Goal: Task Accomplishment & Management: Manage account settings

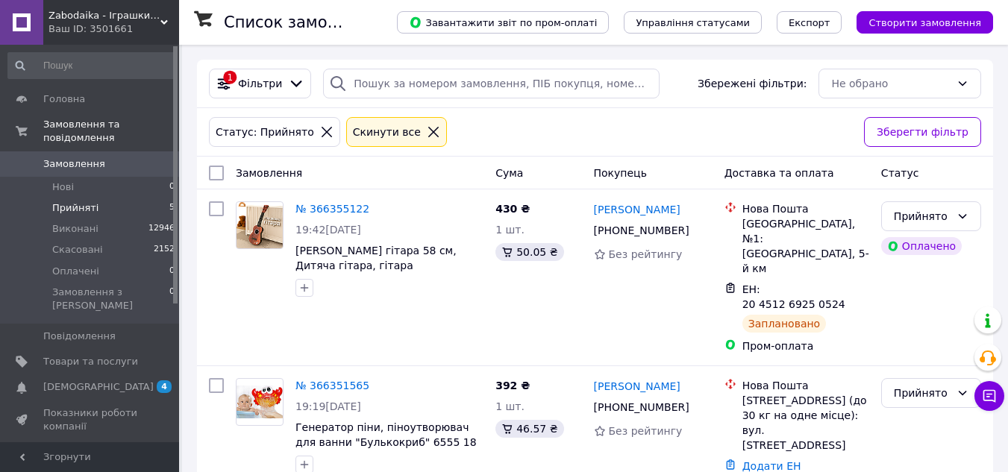
click at [66, 157] on span "Замовлення" at bounding box center [74, 163] width 62 height 13
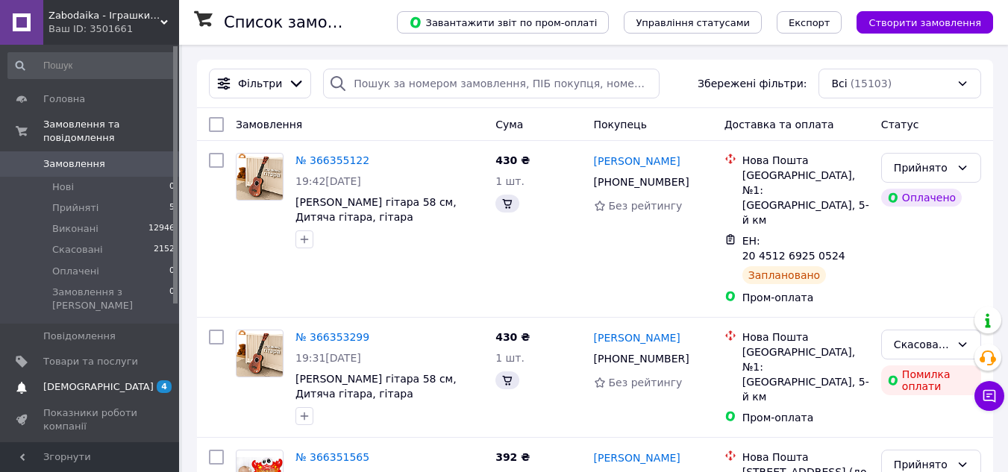
click at [39, 375] on link "[DEMOGRAPHIC_DATA] 4 0" at bounding box center [92, 387] width 184 height 25
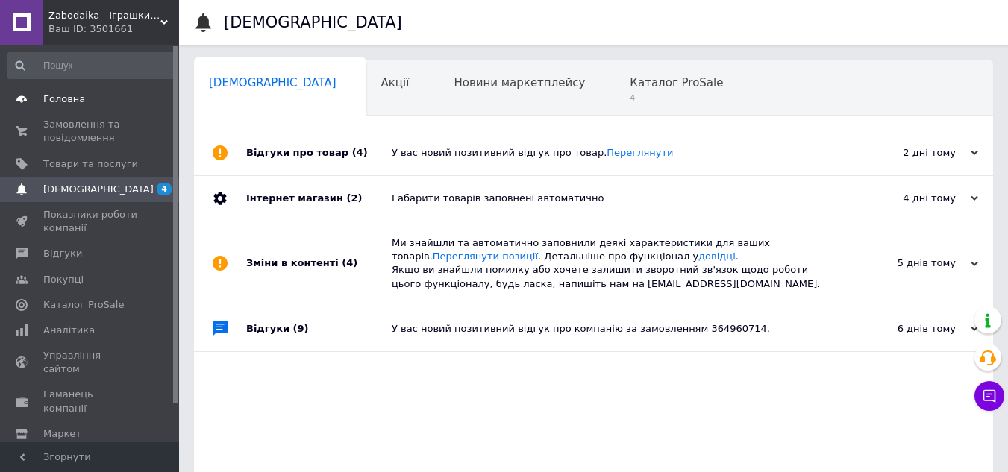
click at [96, 108] on link "Головна" at bounding box center [92, 99] width 184 height 25
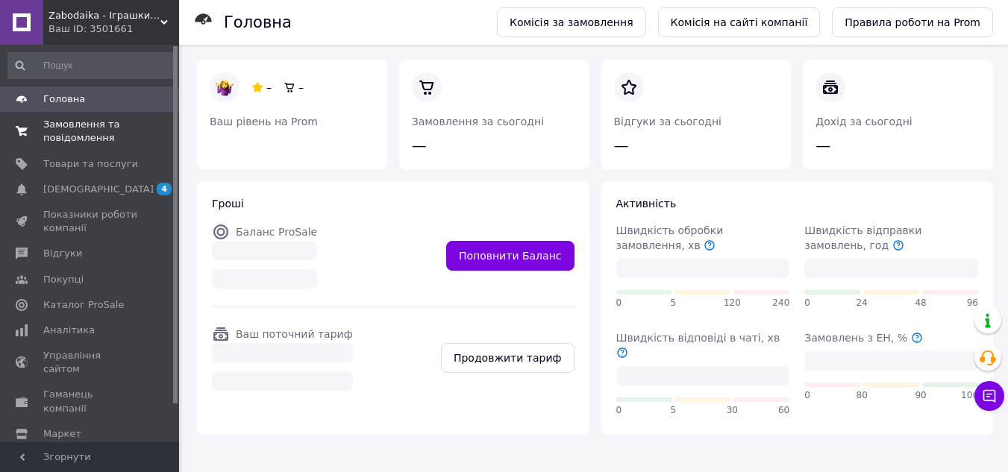
click at [90, 113] on link "Замовлення та повідомлення 0 0" at bounding box center [92, 131] width 184 height 39
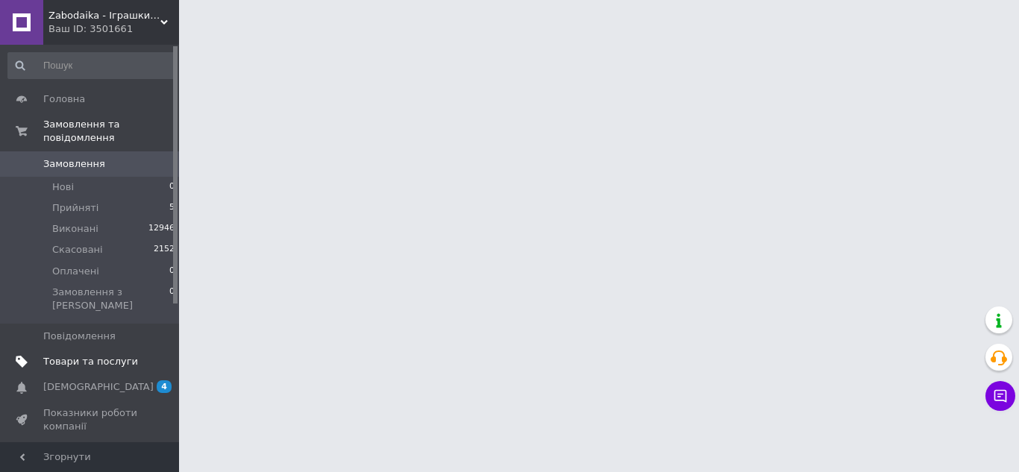
click at [85, 349] on link "Товари та послуги" at bounding box center [92, 361] width 184 height 25
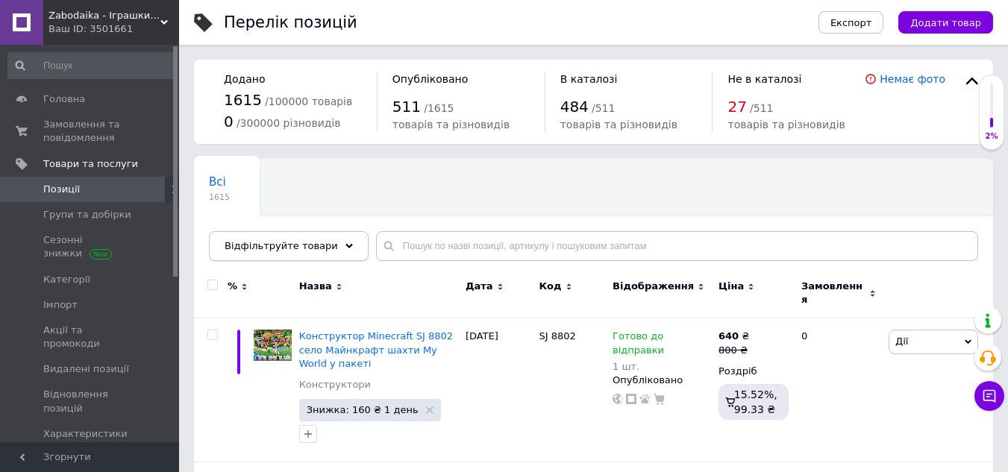
click at [298, 240] on span "Відфільтруйте товари" at bounding box center [281, 245] width 113 height 11
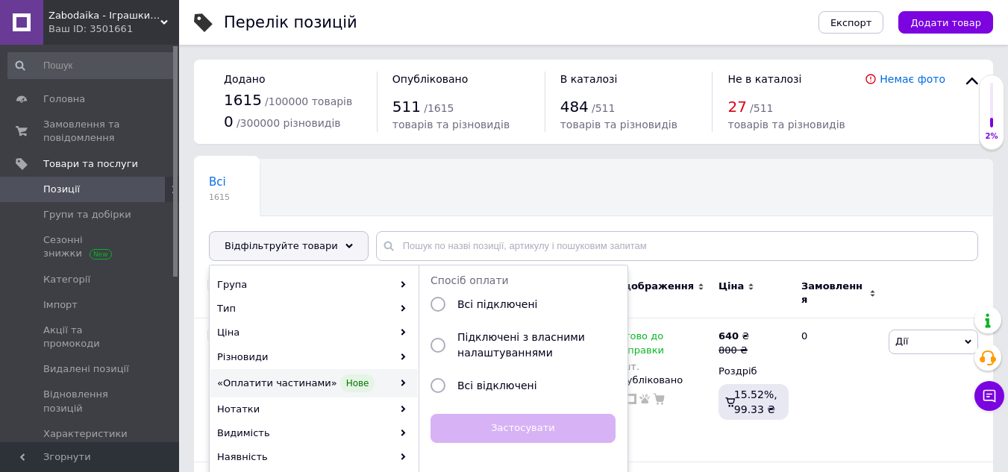
scroll to position [149, 0]
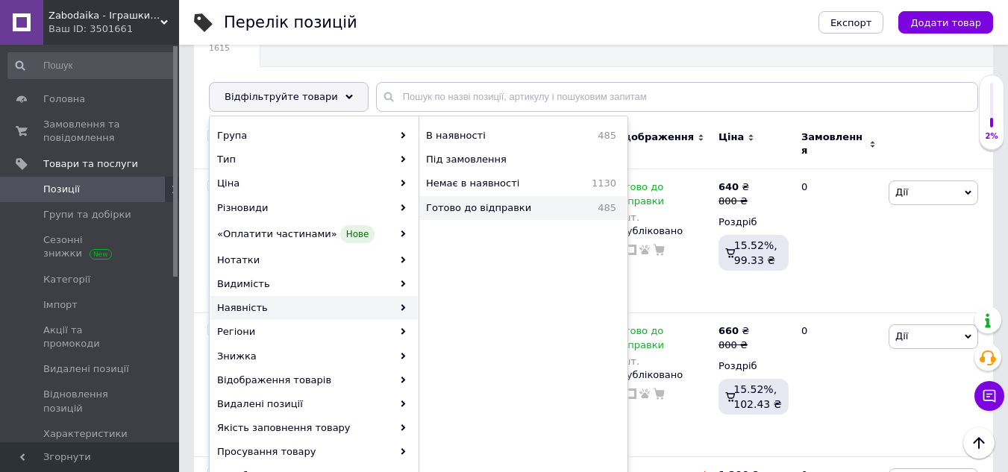
click at [529, 201] on span "Готово до відправки" at bounding box center [502, 207] width 153 height 13
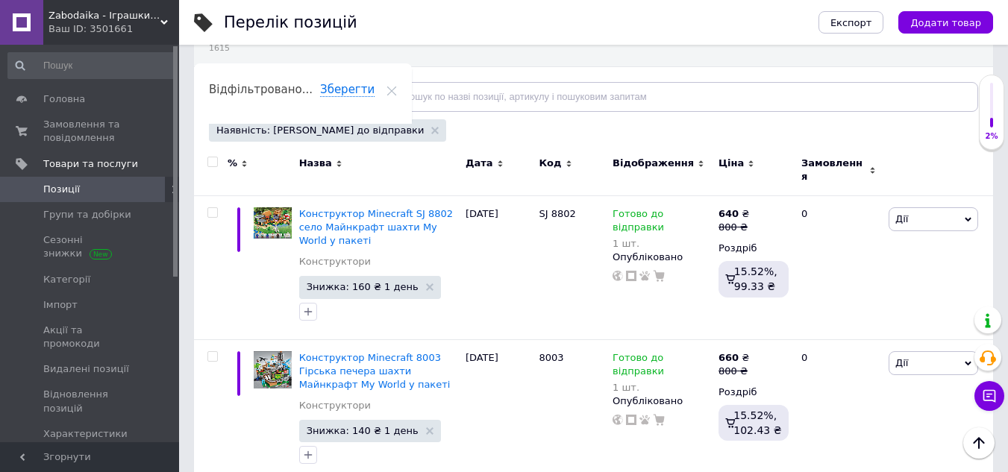
drag, startPoint x: 324, startPoint y: 93, endPoint x: 322, endPoint y: 114, distance: 21.0
click at [324, 93] on div "Відфільтруйте товари" at bounding box center [289, 97] width 160 height 30
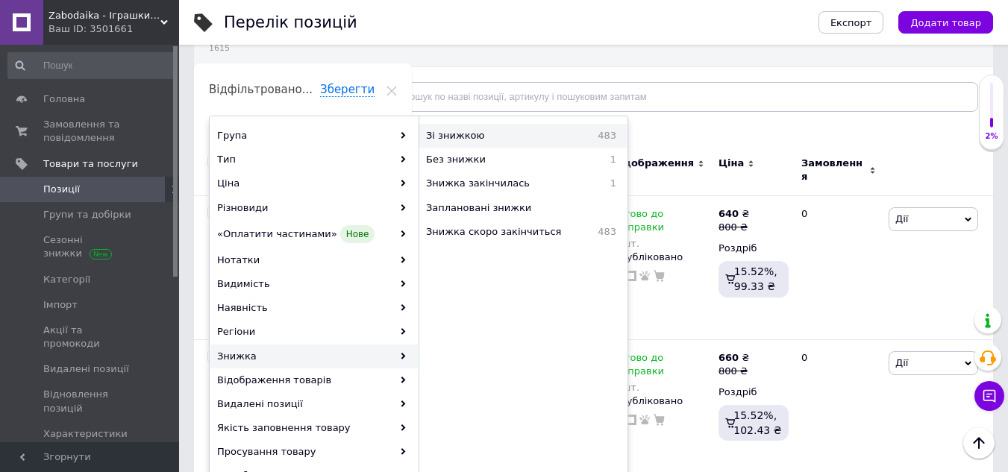
click at [503, 144] on div "Зі знижкою 483" at bounding box center [522, 136] width 207 height 24
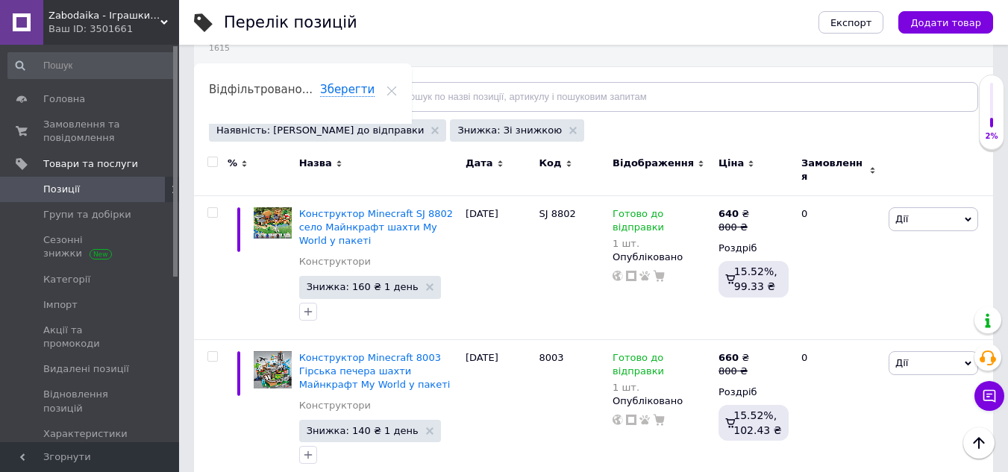
click at [210, 156] on div at bounding box center [211, 170] width 34 height 50
click at [210, 160] on input "checkbox" at bounding box center [212, 162] width 10 height 10
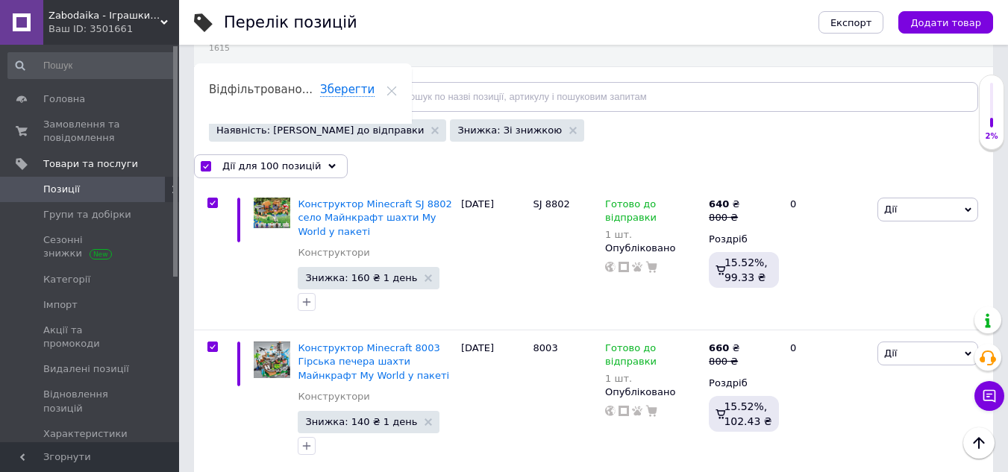
checkbox input "true"
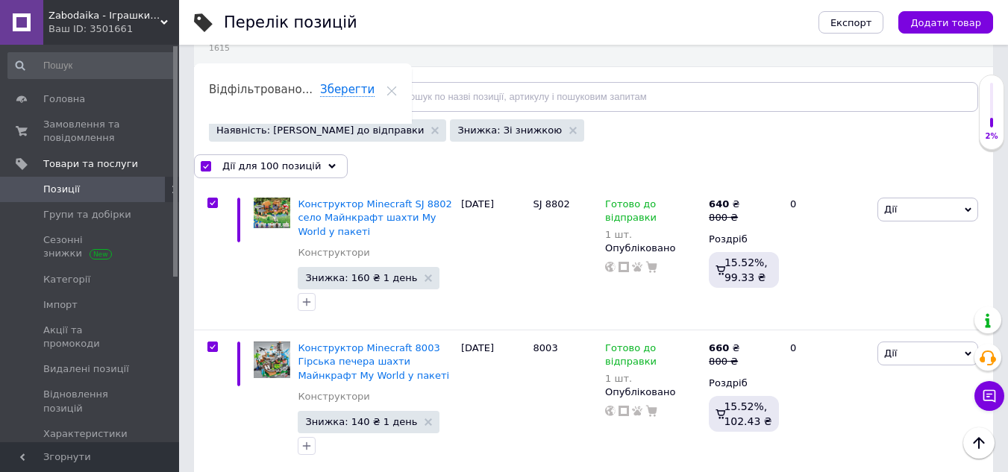
checkbox input "true"
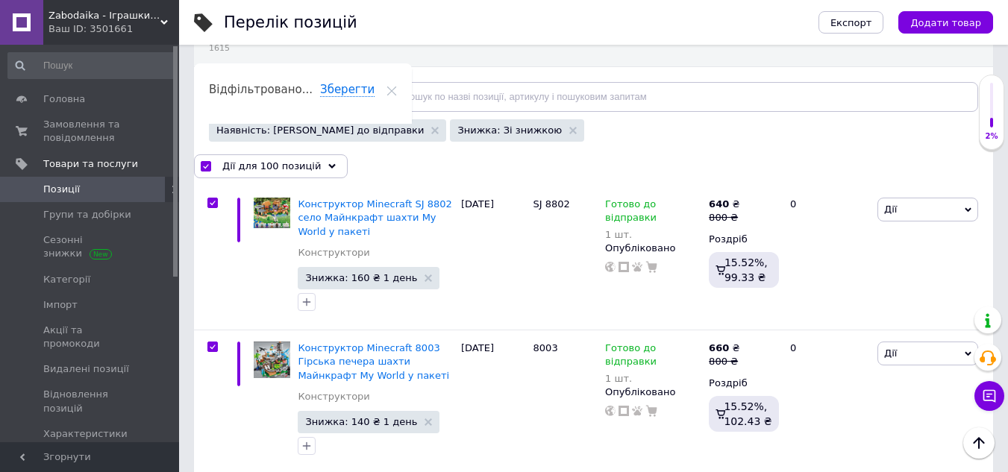
checkbox input "true"
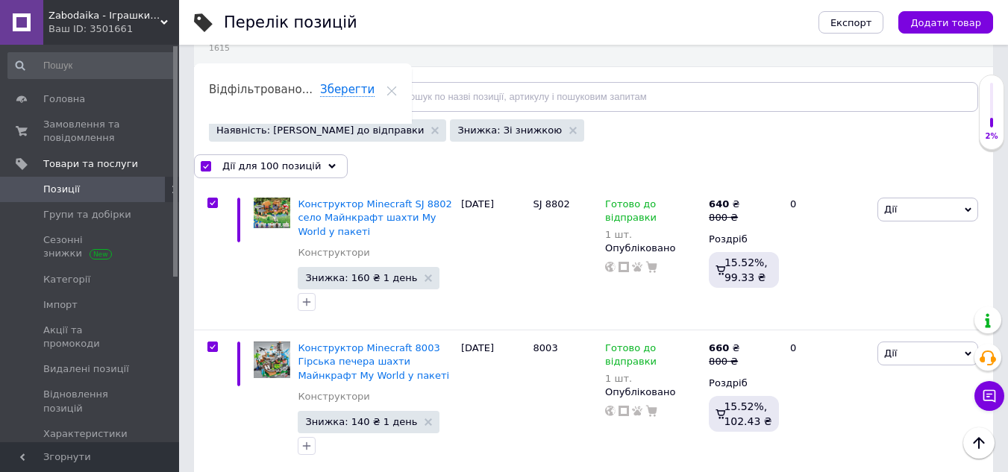
checkbox input "true"
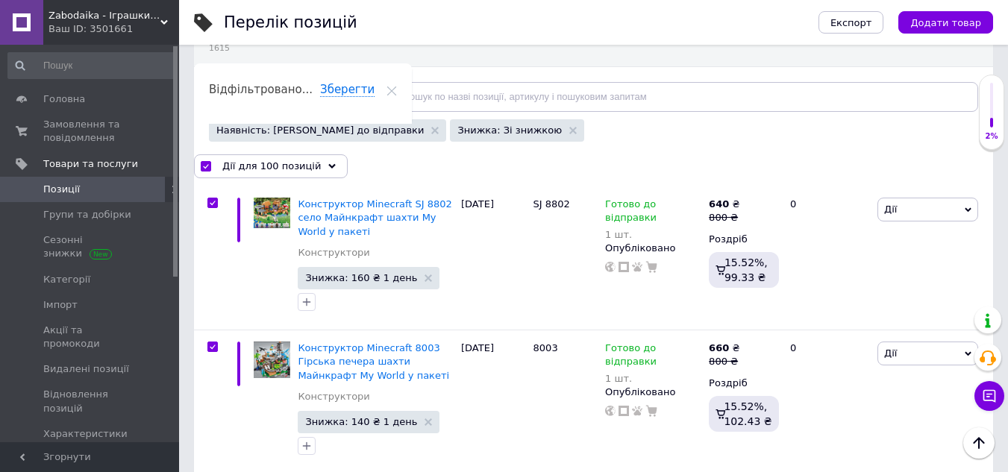
checkbox input "true"
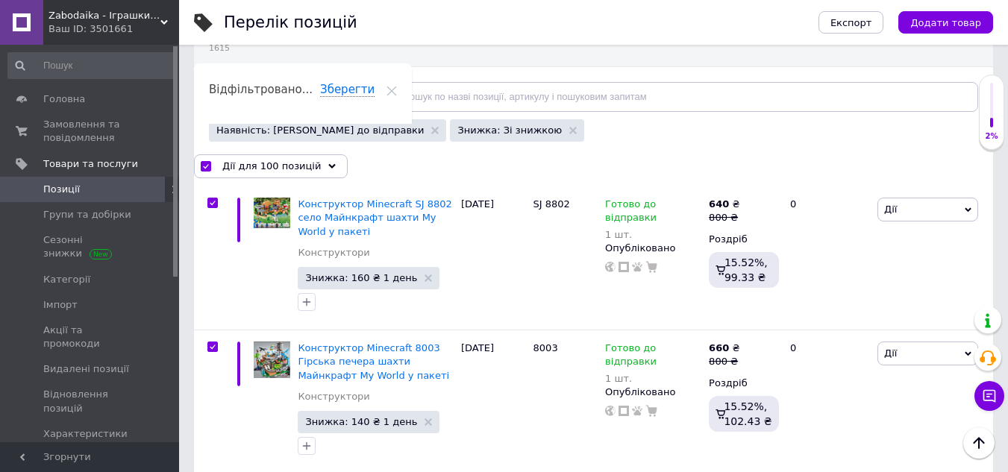
checkbox input "true"
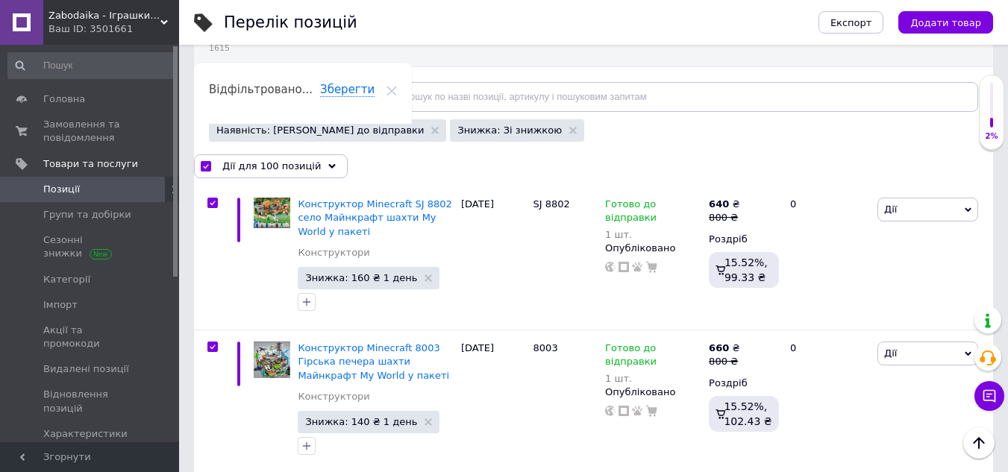
checkbox input "true"
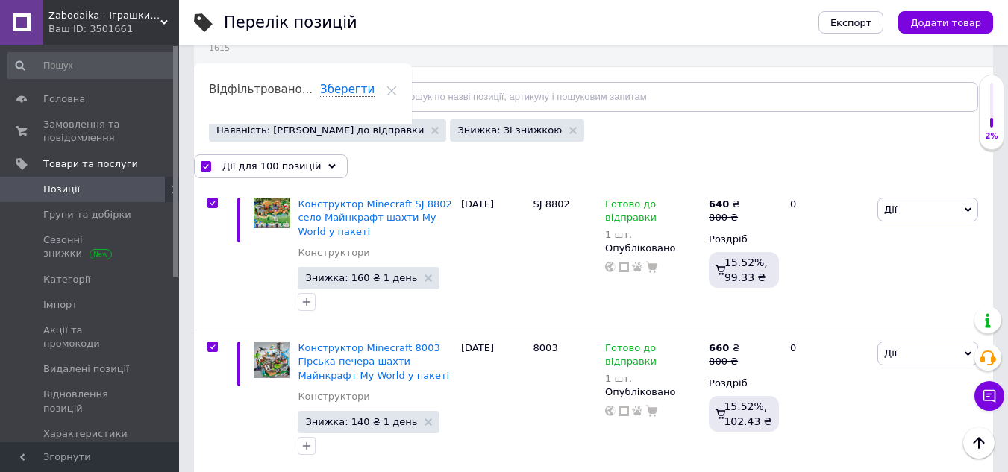
checkbox input "true"
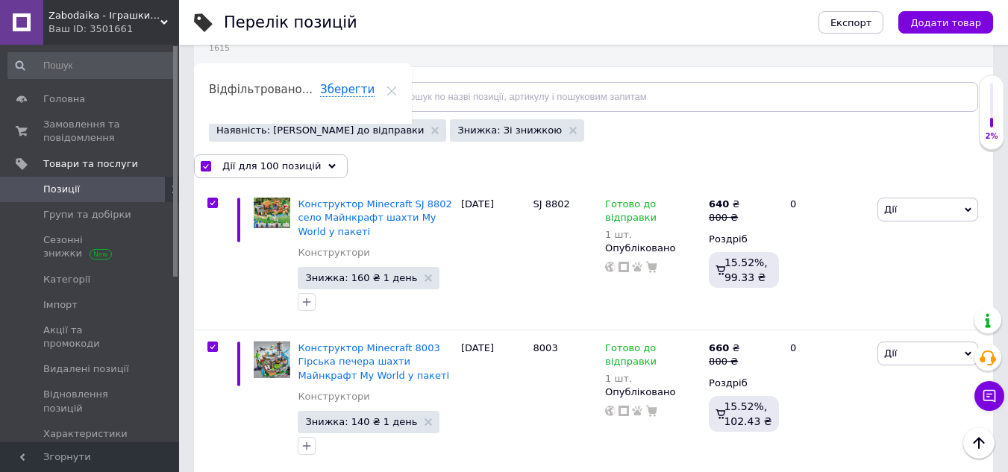
checkbox input "true"
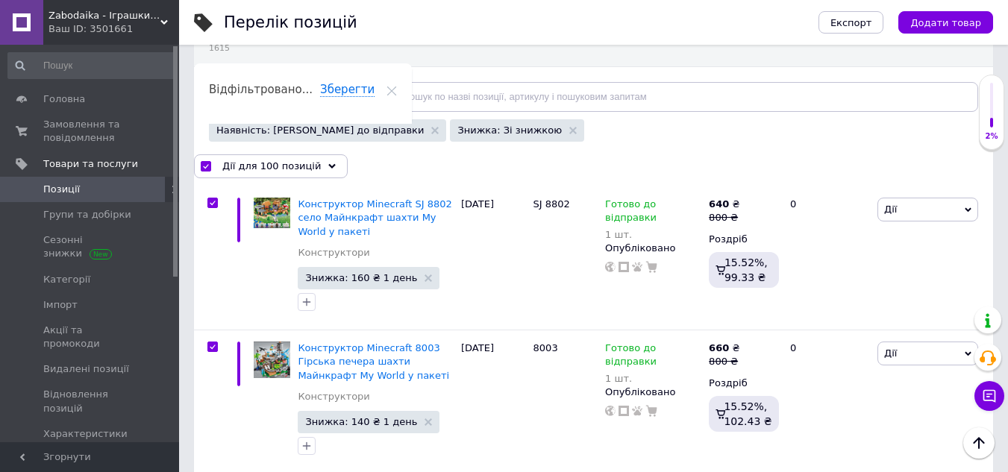
checkbox input "true"
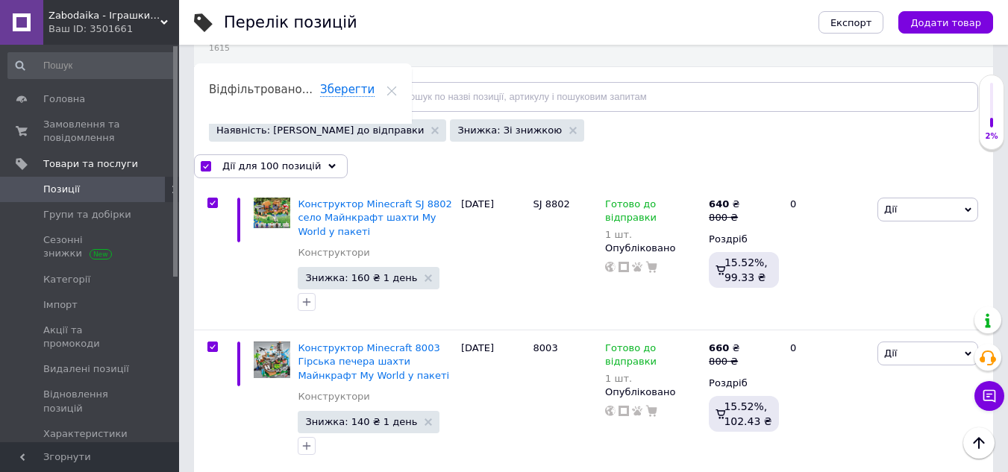
checkbox input "true"
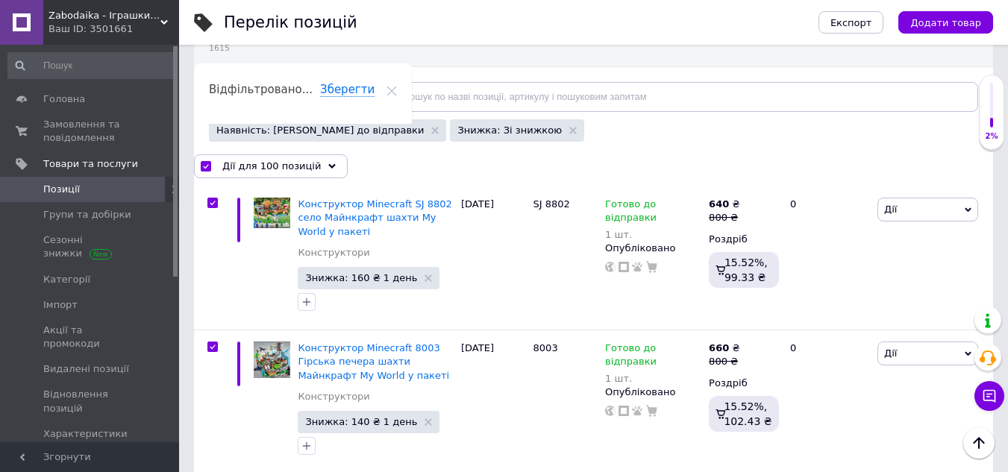
checkbox input "true"
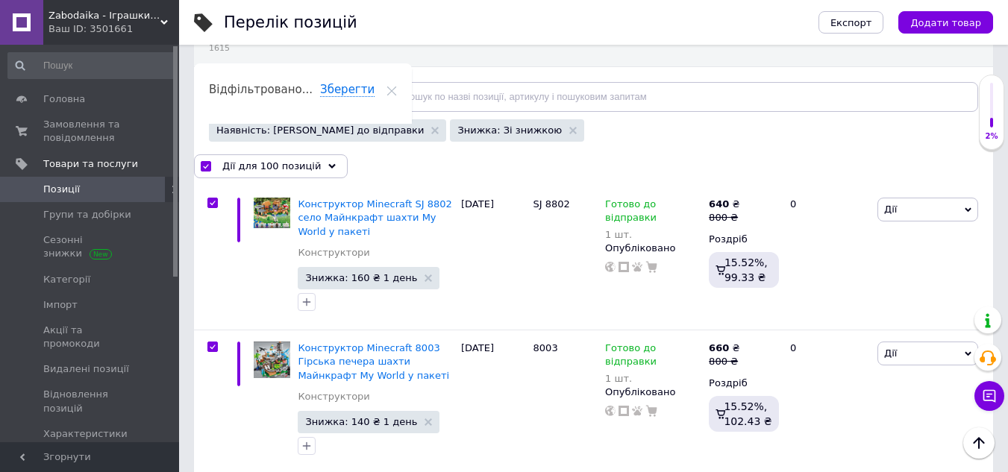
checkbox input "true"
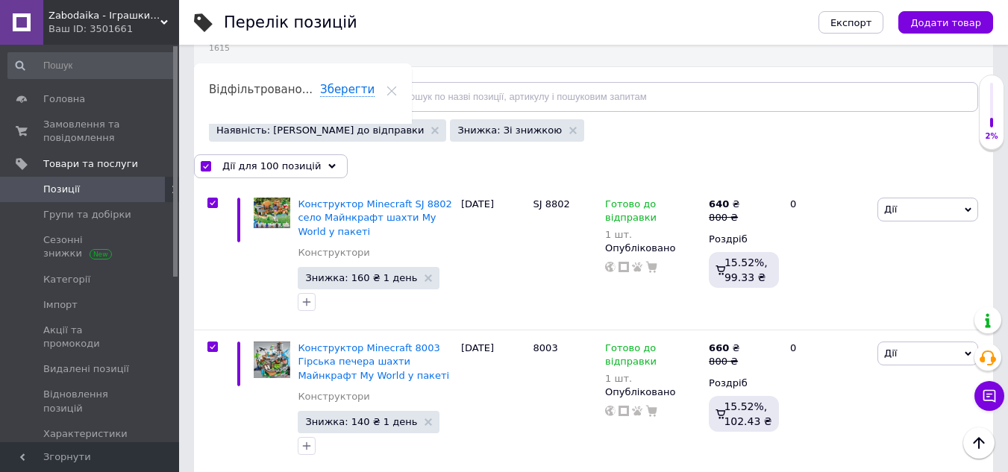
checkbox input "true"
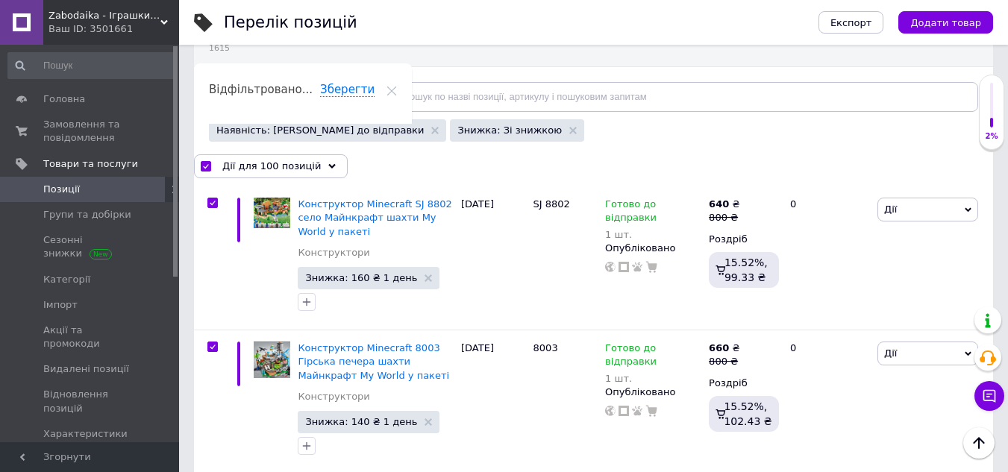
checkbox input "true"
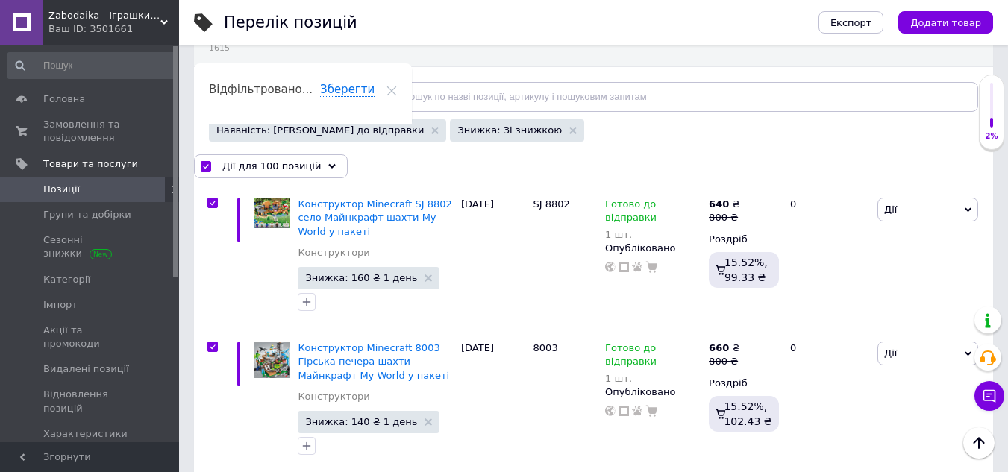
checkbox input "true"
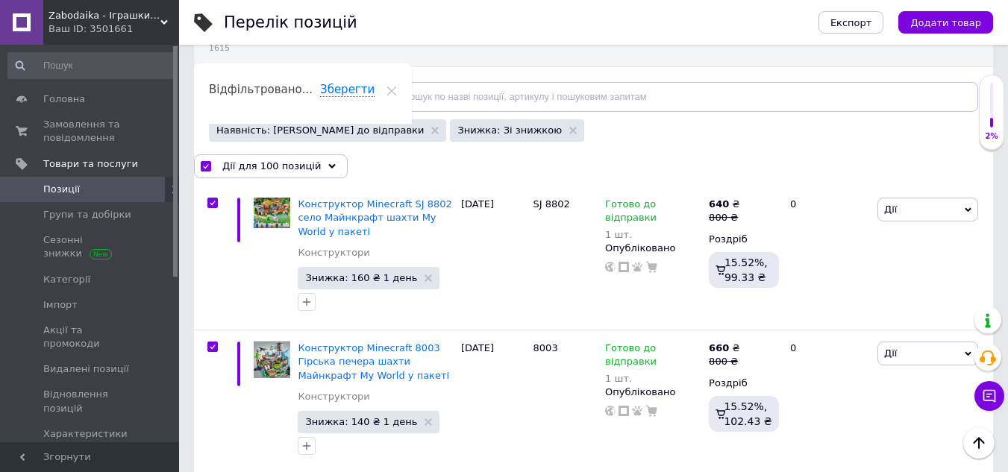
checkbox input "true"
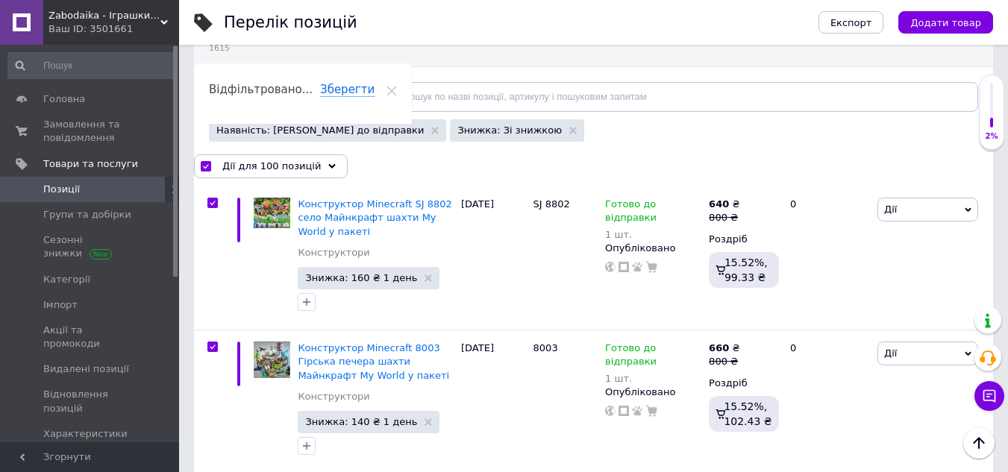
checkbox input "true"
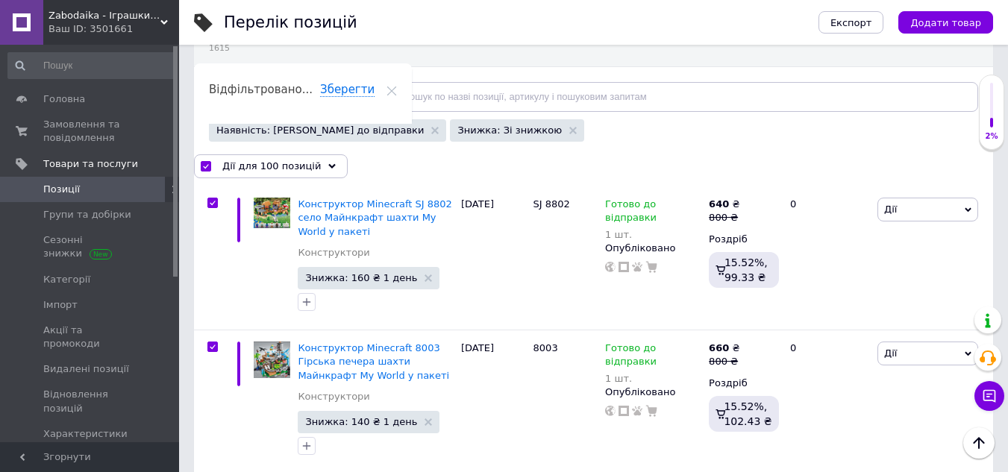
checkbox input "true"
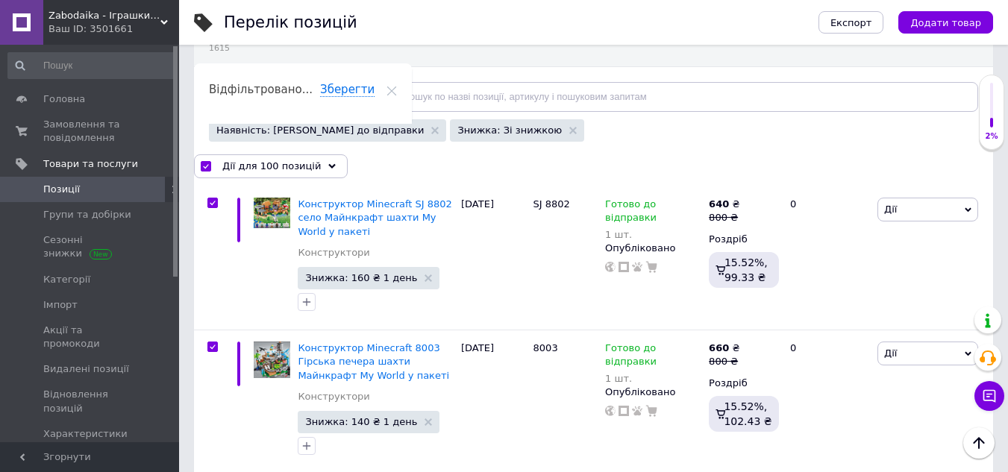
checkbox input "true"
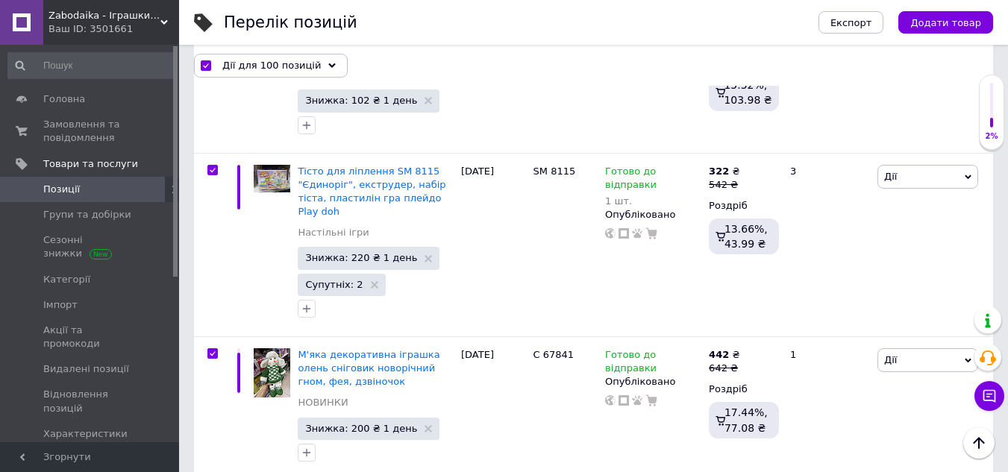
scroll to position [15236, 0]
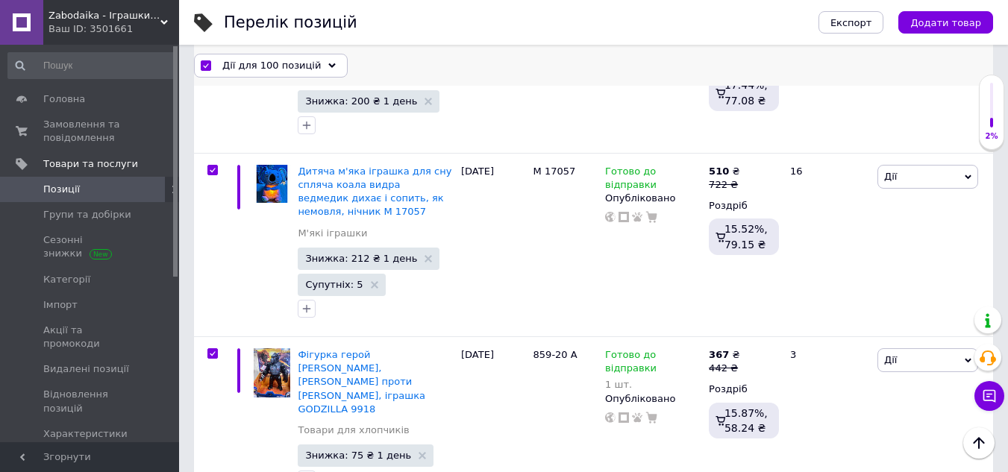
click at [301, 58] on span "Дії для 100 позицій" at bounding box center [271, 64] width 98 height 13
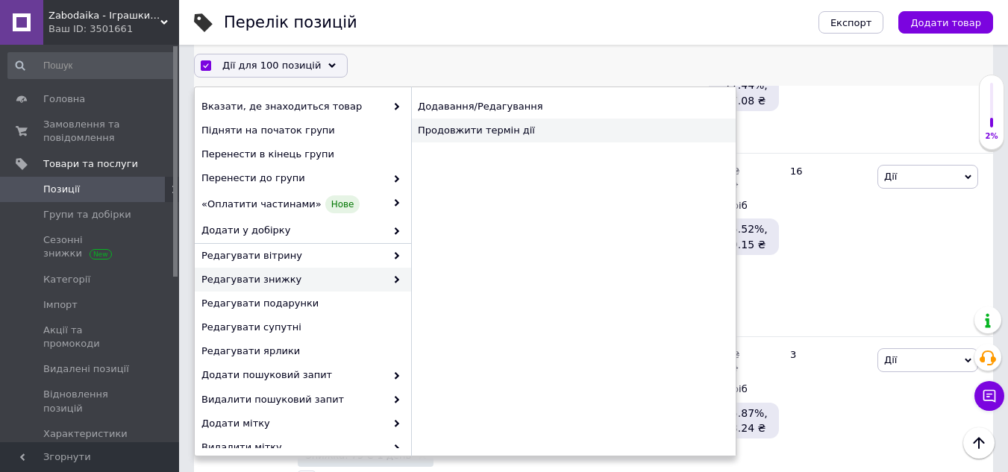
click at [469, 140] on div "Продовжити термін дії" at bounding box center [573, 131] width 325 height 24
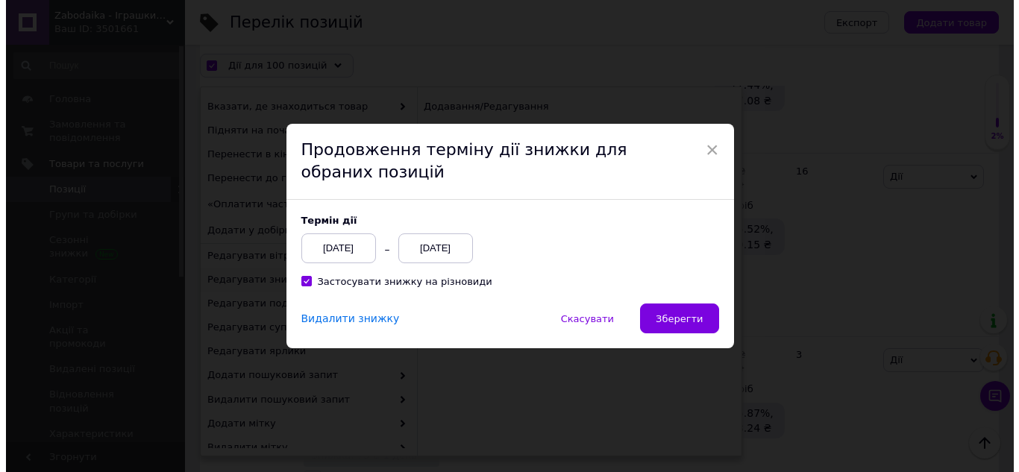
scroll to position [15175, 0]
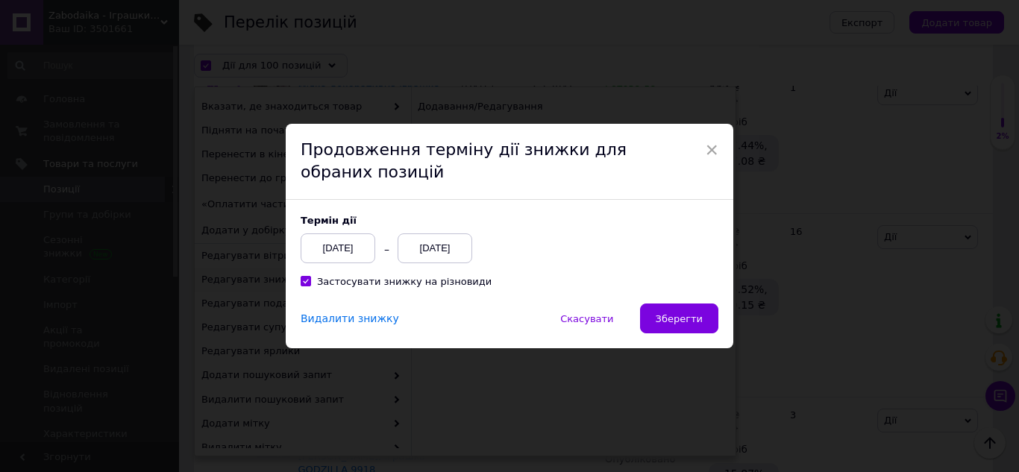
click at [439, 260] on div "[DATE]" at bounding box center [435, 249] width 75 height 30
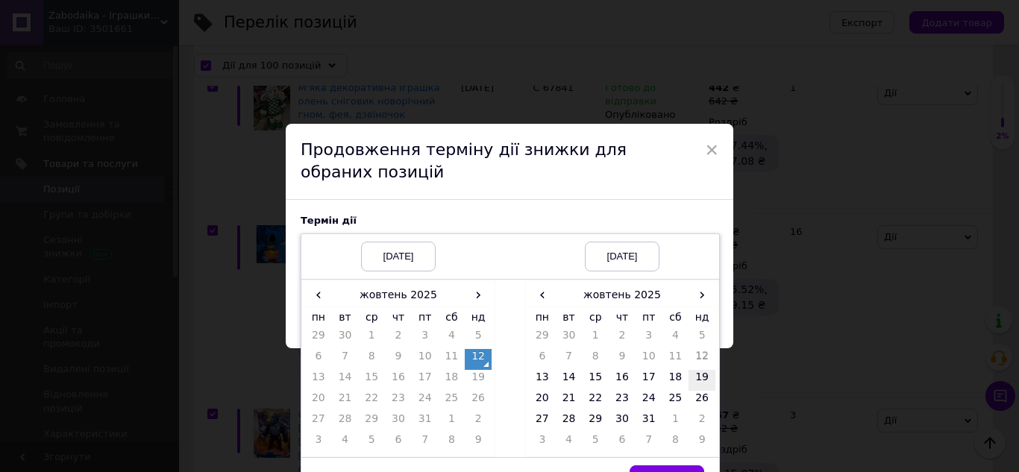
click at [694, 377] on td "19" at bounding box center [702, 380] width 27 height 21
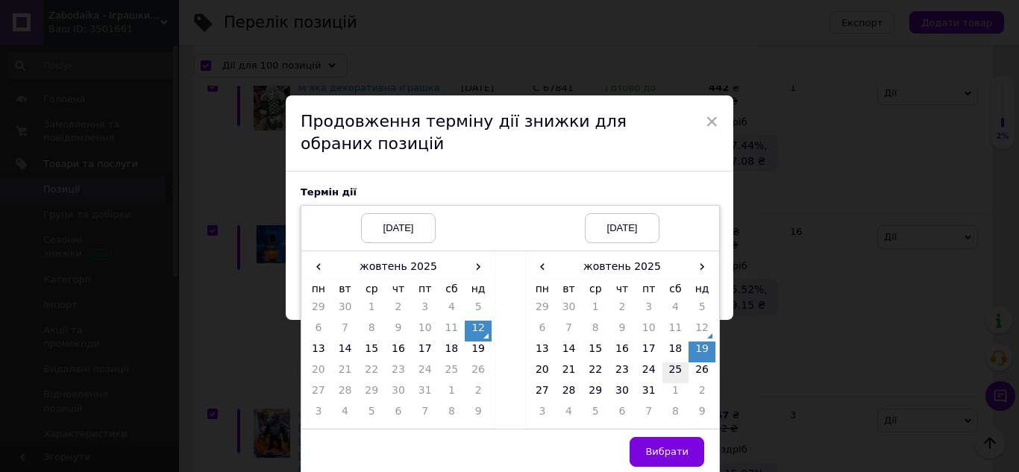
scroll to position [32, 0]
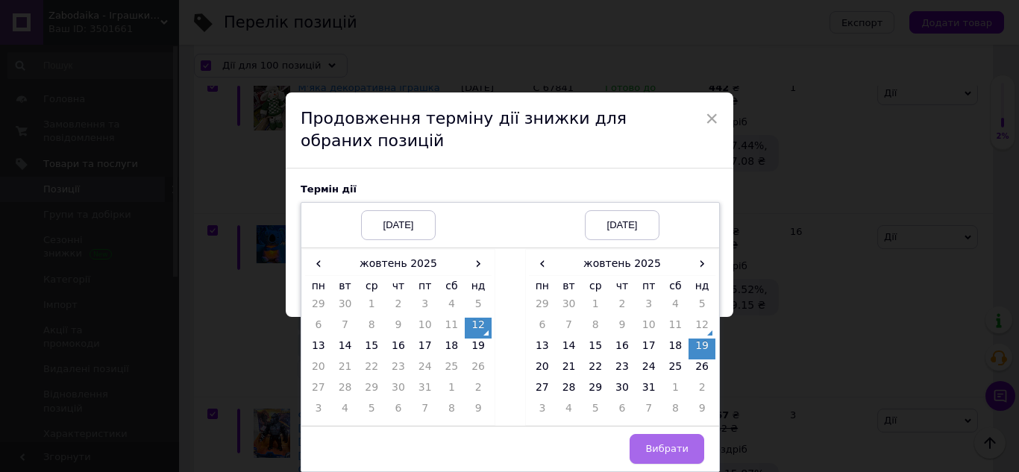
click at [656, 448] on span "Вибрати" at bounding box center [666, 448] width 43 height 11
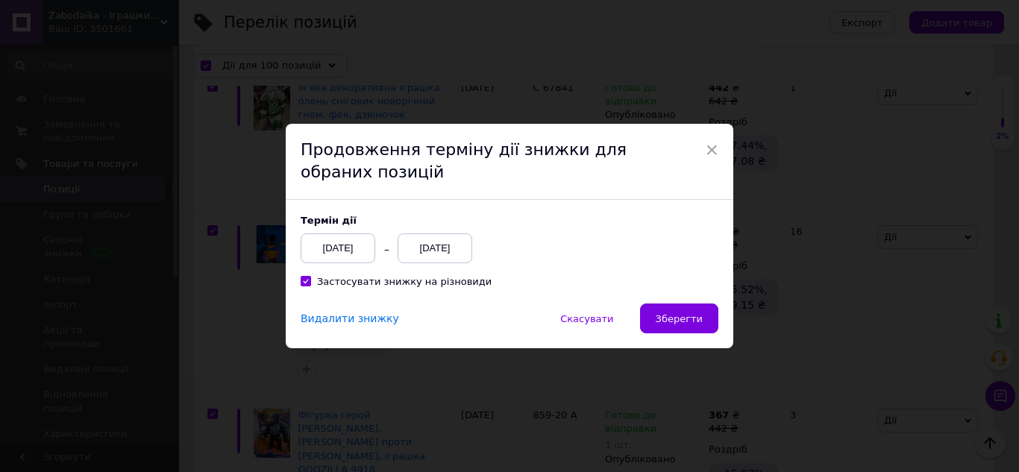
scroll to position [0, 0]
click at [679, 318] on span "Зберегти" at bounding box center [679, 318] width 47 height 11
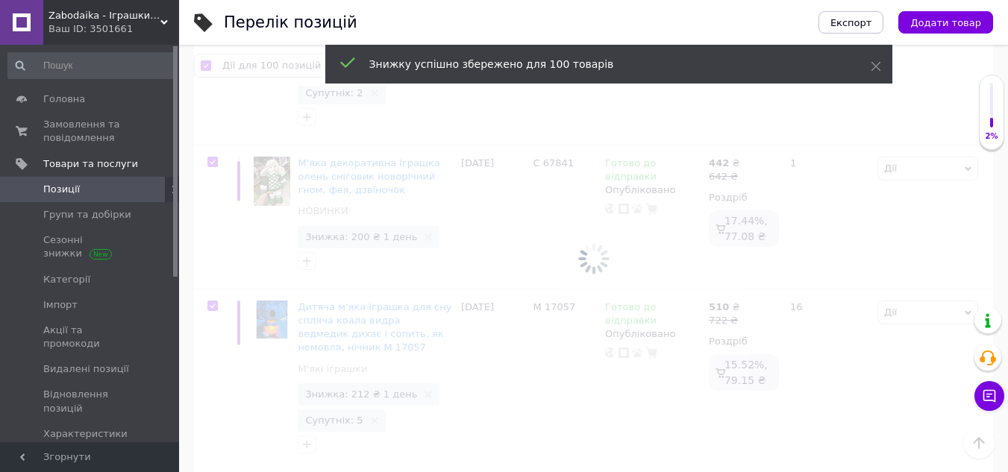
scroll to position [15236, 0]
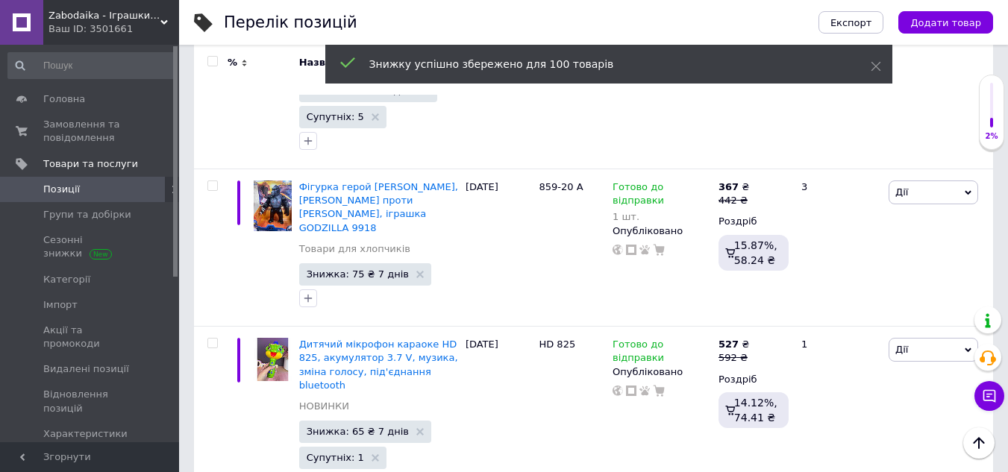
checkbox input "false"
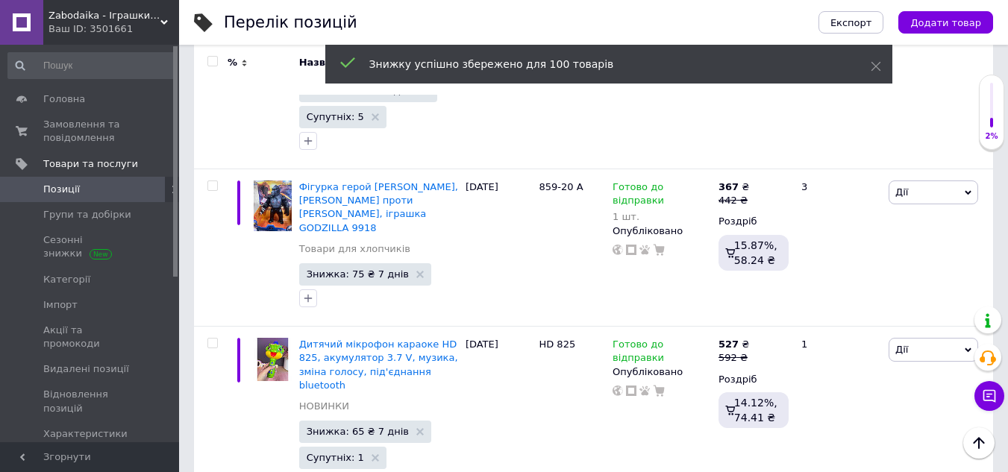
checkbox input "false"
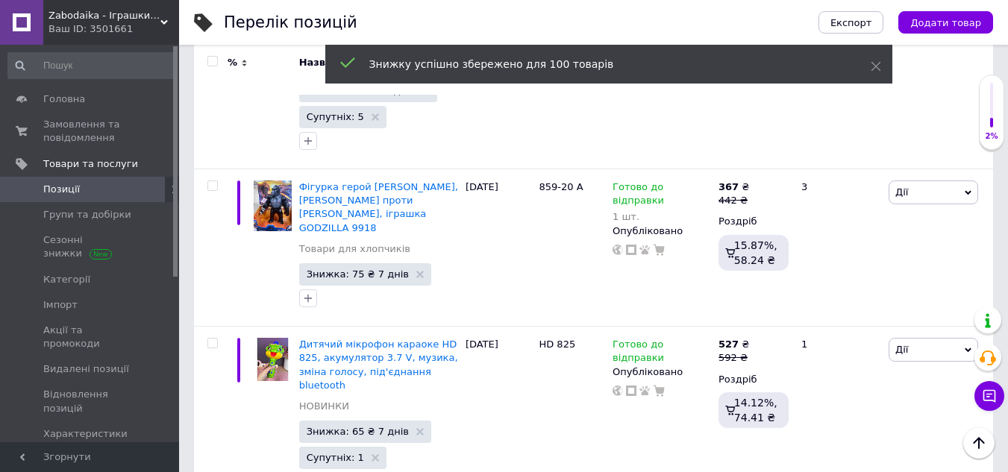
checkbox input "false"
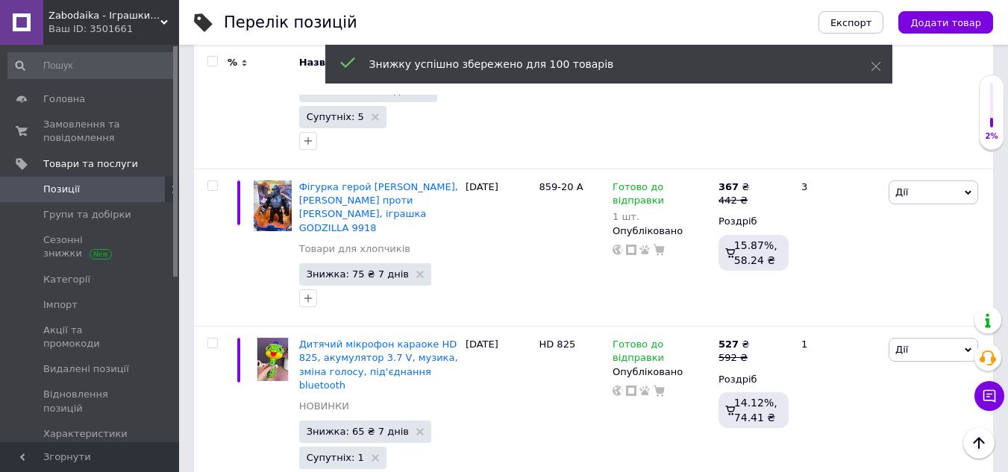
checkbox input "false"
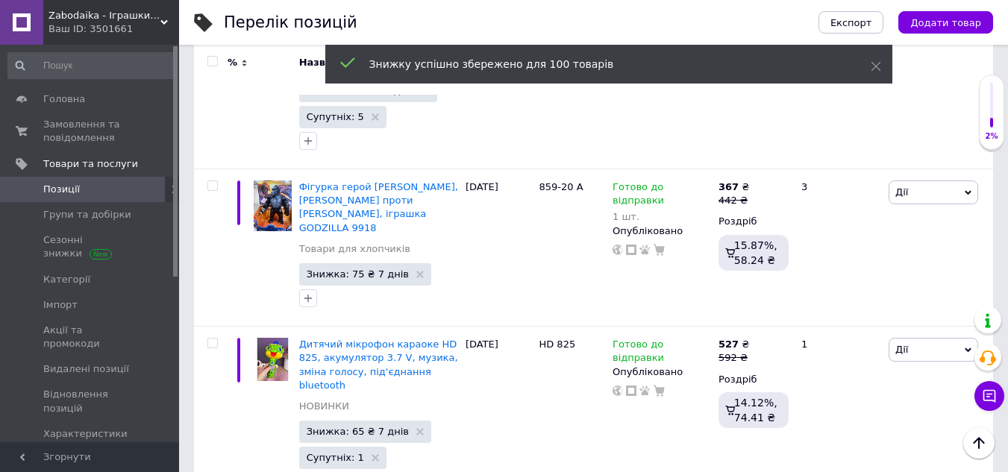
checkbox input "false"
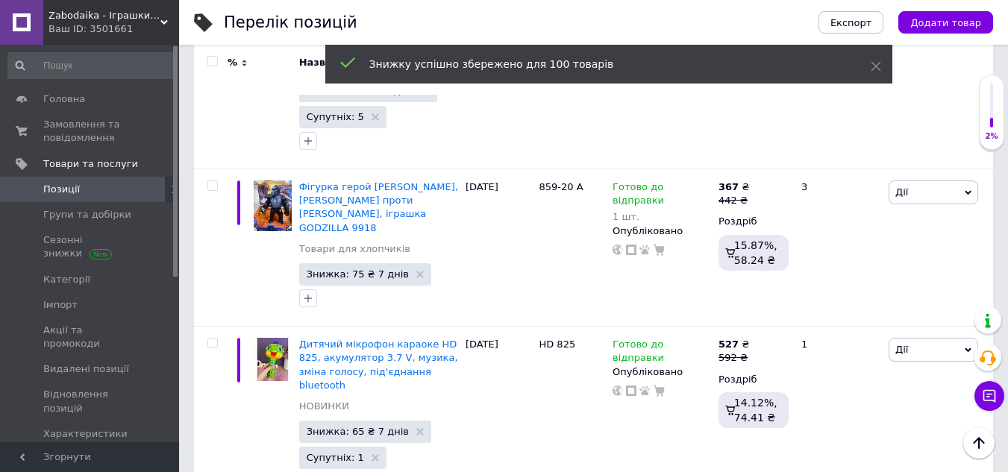
checkbox input "false"
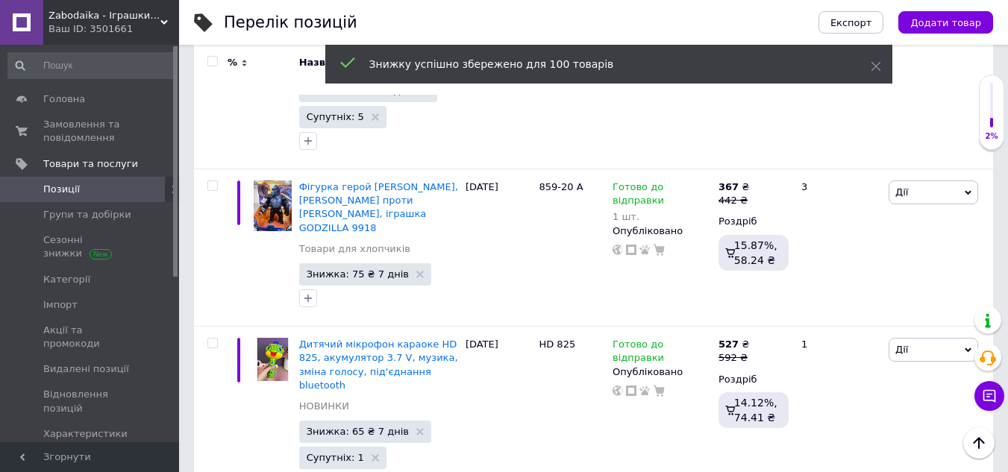
checkbox input "false"
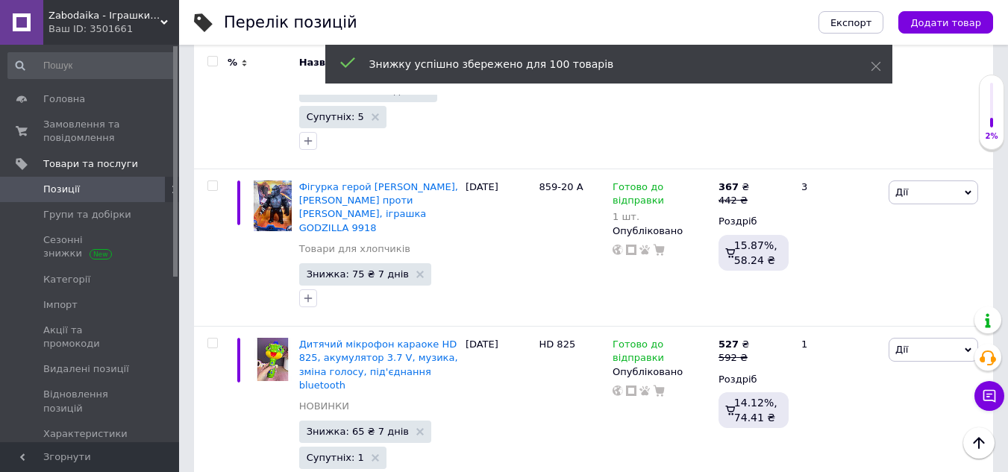
checkbox input "false"
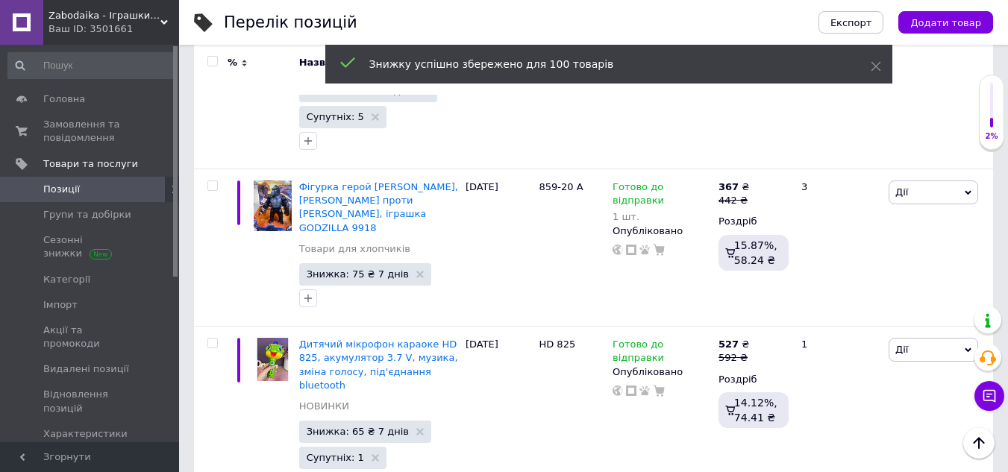
checkbox input "false"
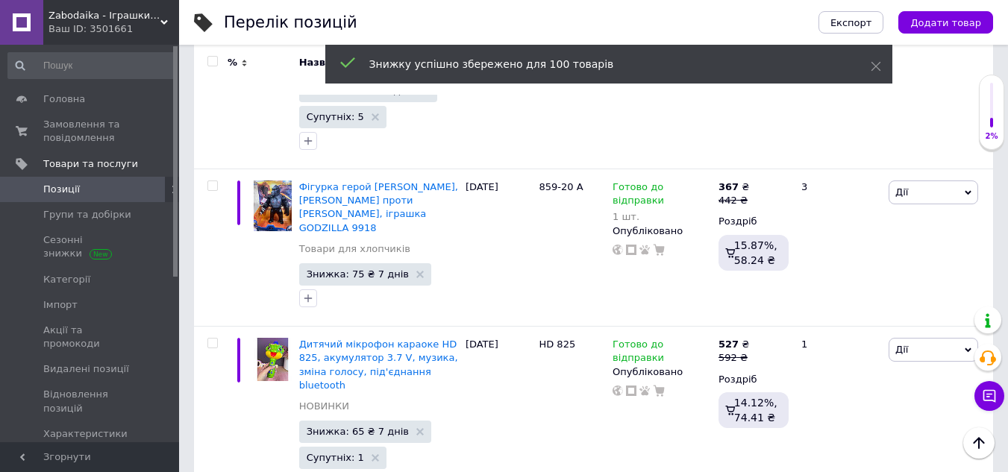
checkbox input "false"
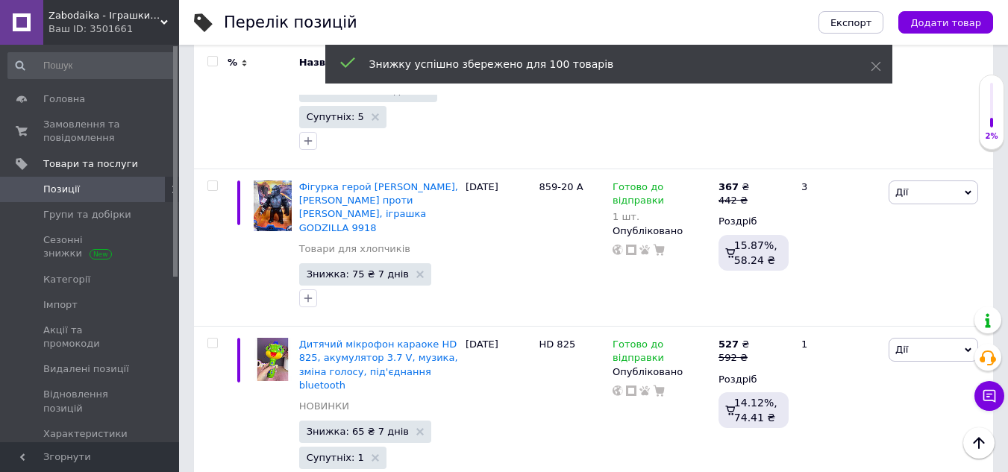
checkbox input "false"
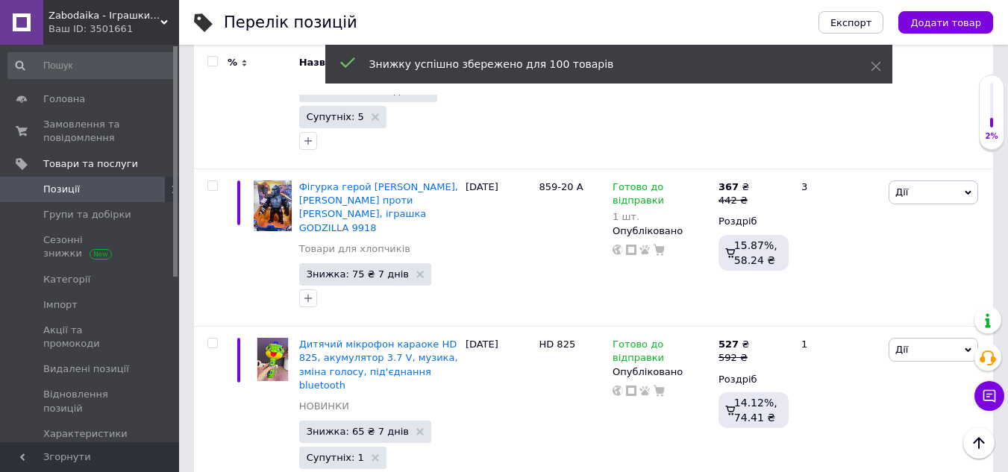
checkbox input "false"
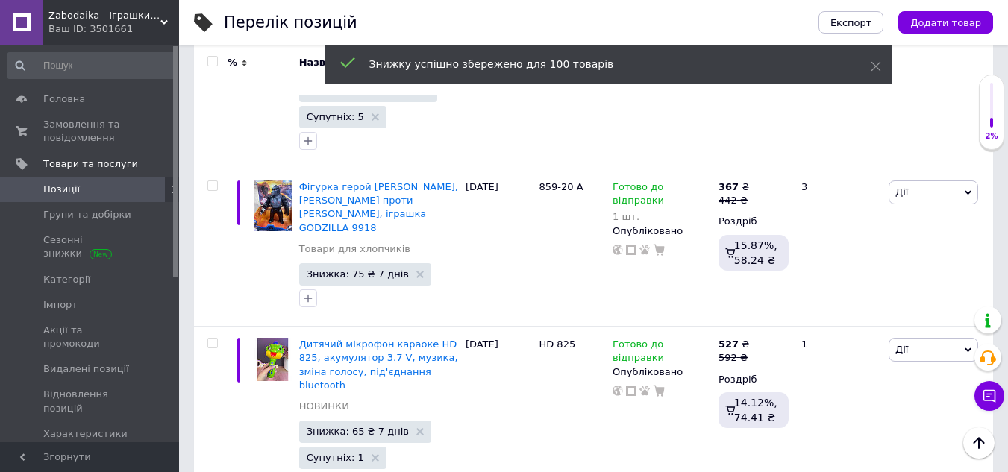
checkbox input "false"
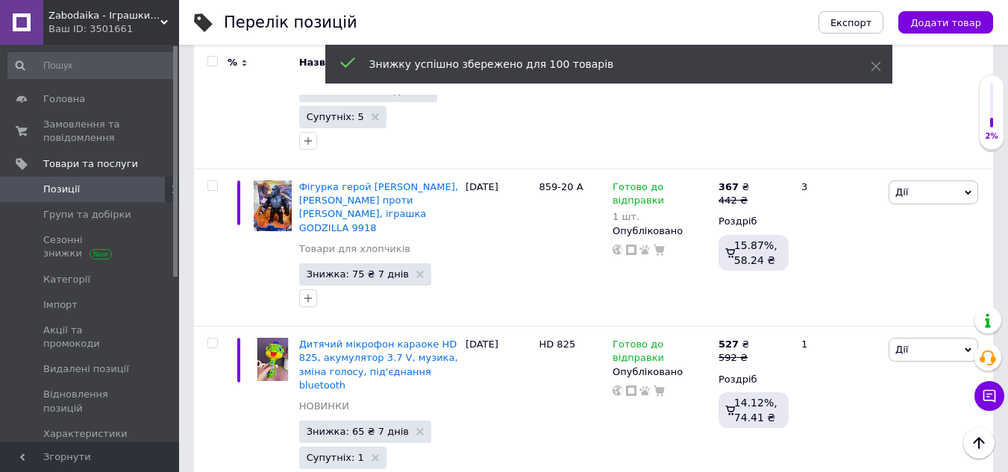
checkbox input "false"
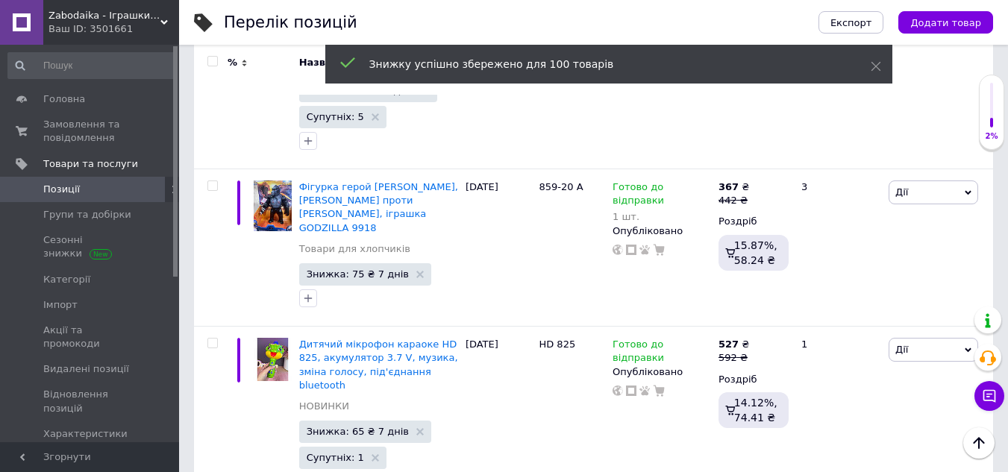
checkbox input "false"
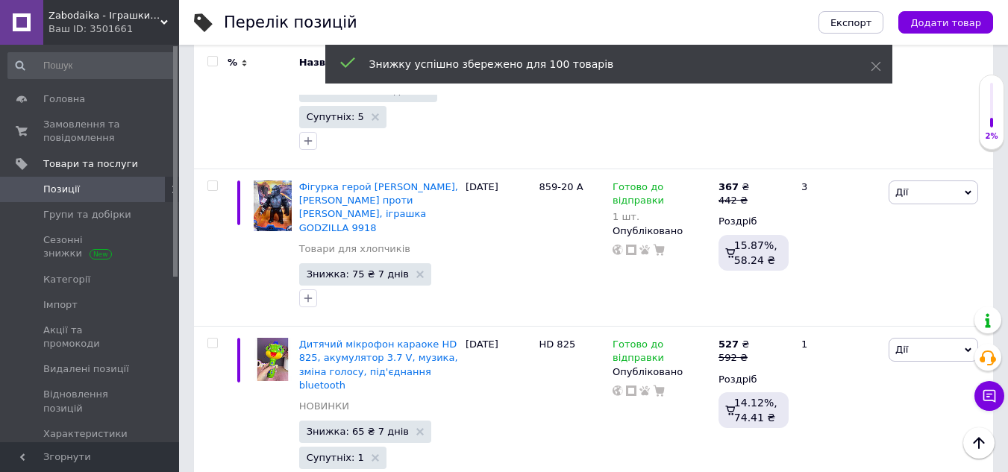
checkbox input "false"
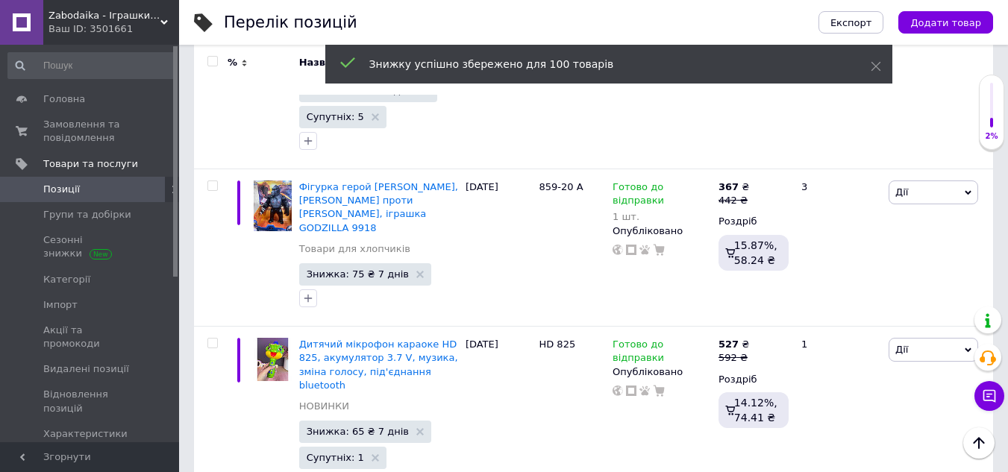
checkbox input "false"
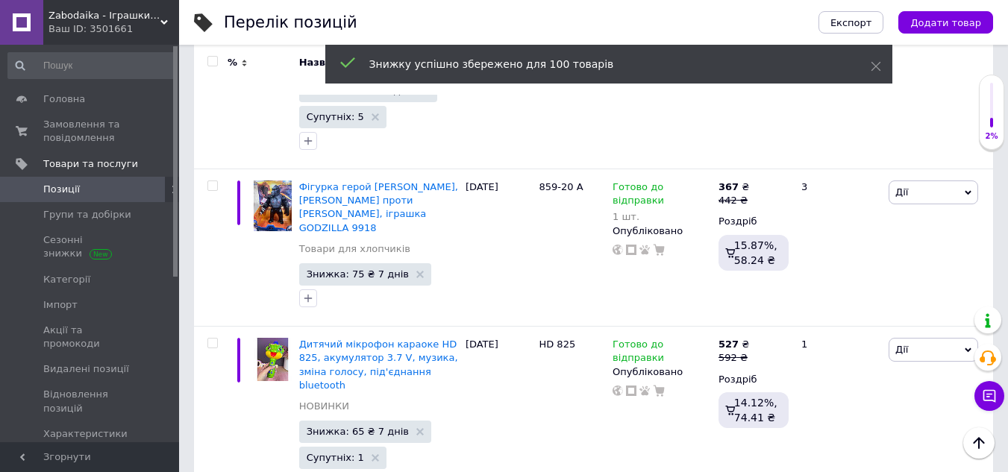
checkbox input "false"
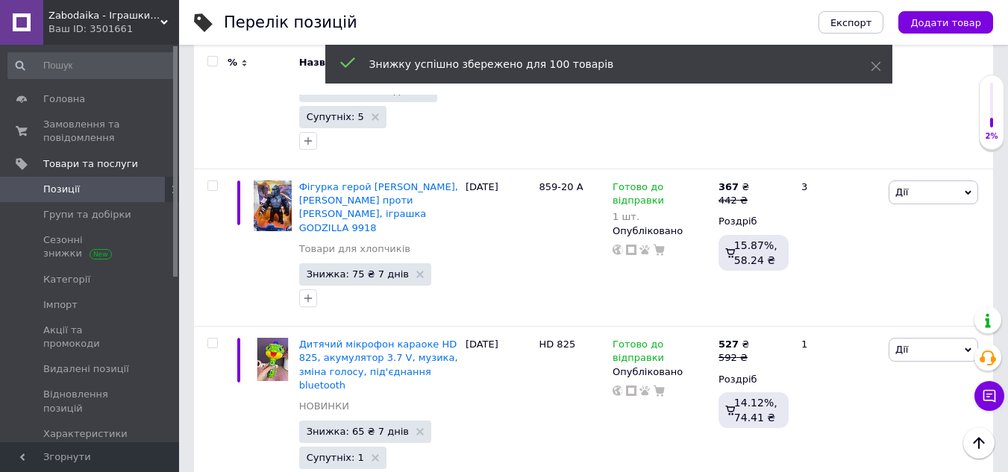
checkbox input "false"
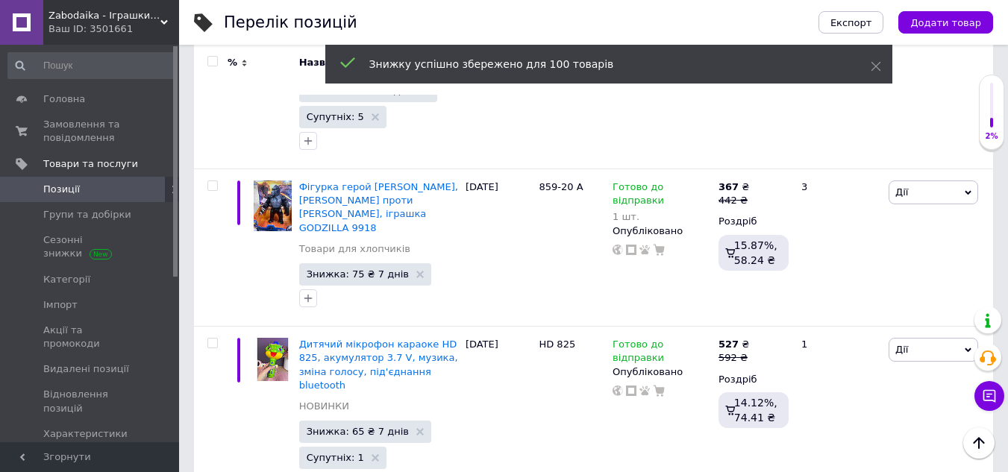
checkbox input "false"
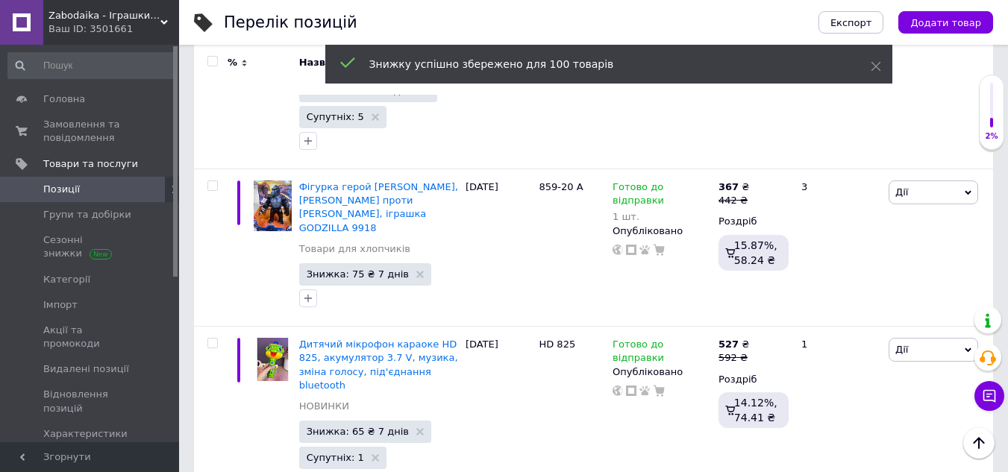
scroll to position [15100, 0]
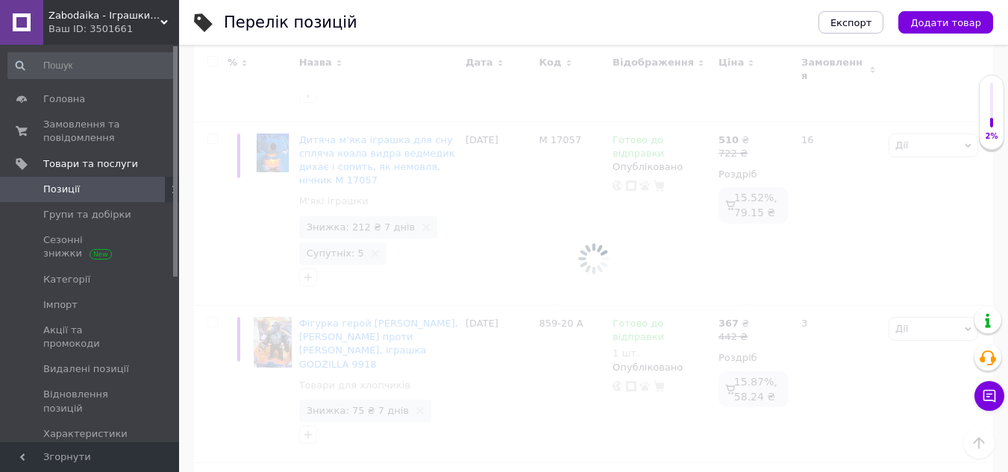
scroll to position [15101, 0]
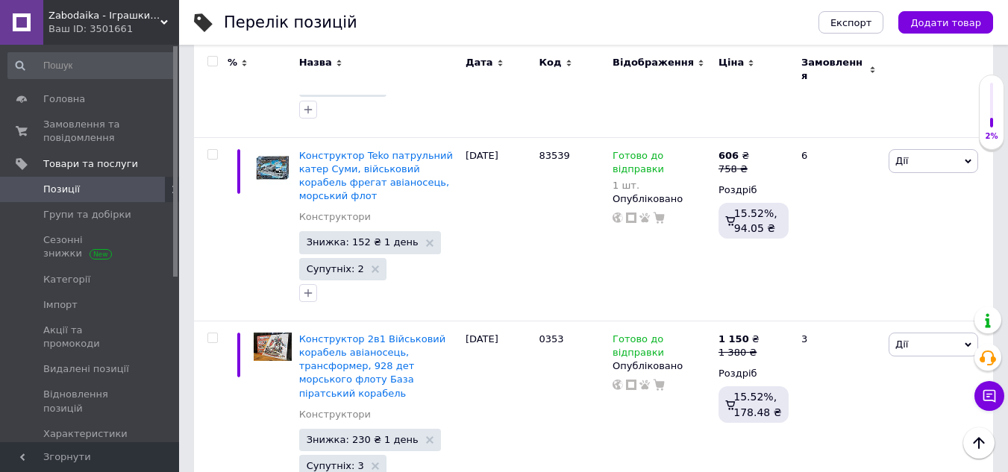
click at [211, 62] on input "checkbox" at bounding box center [212, 62] width 10 height 10
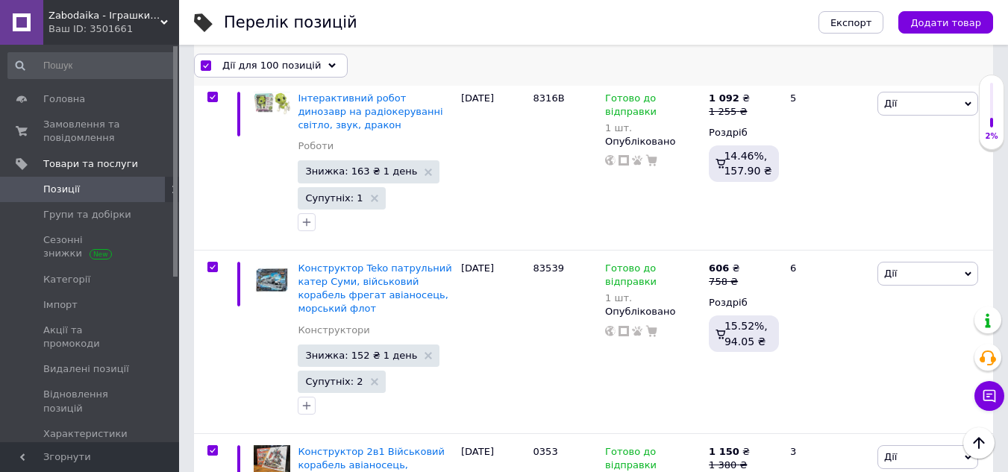
scroll to position [15195, 0]
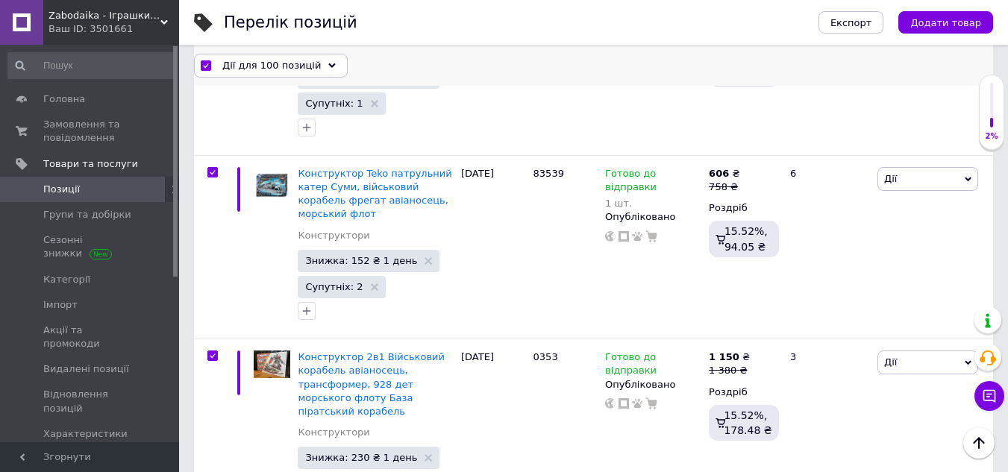
click at [328, 62] on icon at bounding box center [331, 65] width 7 height 7
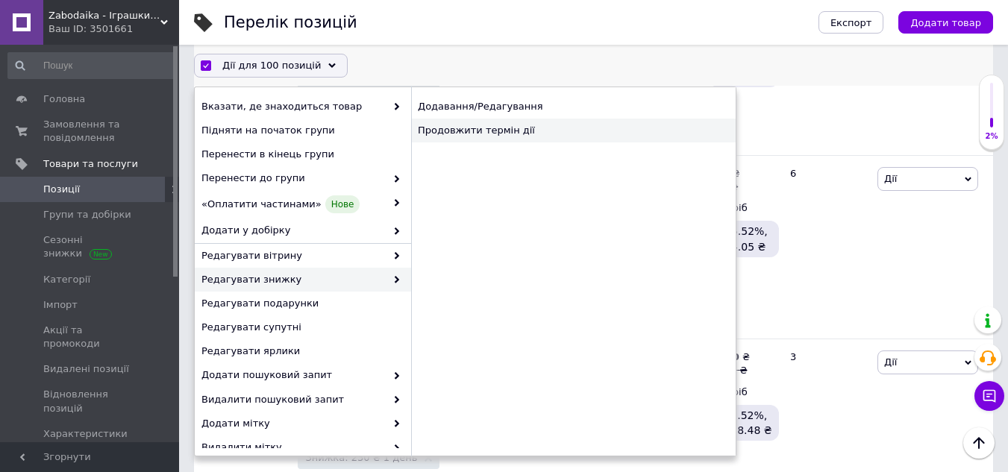
click at [452, 135] on div "Продовжити термін дії" at bounding box center [573, 131] width 325 height 24
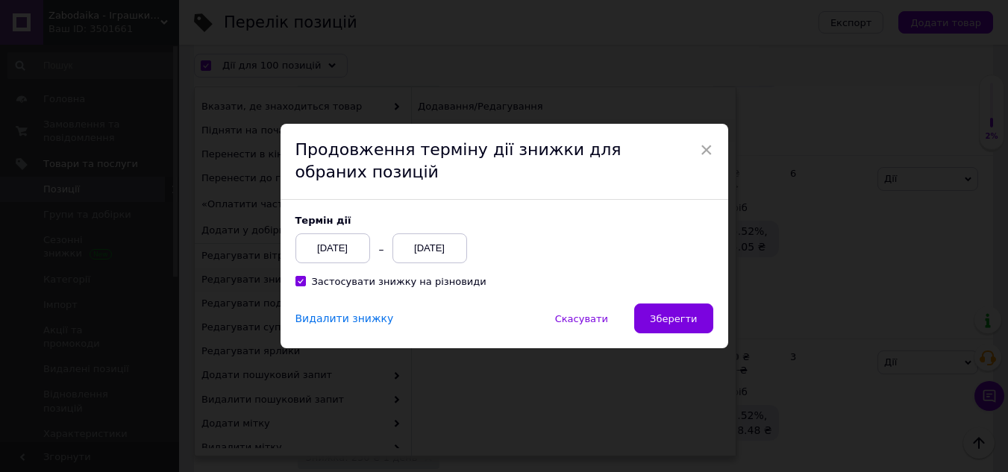
scroll to position [15135, 0]
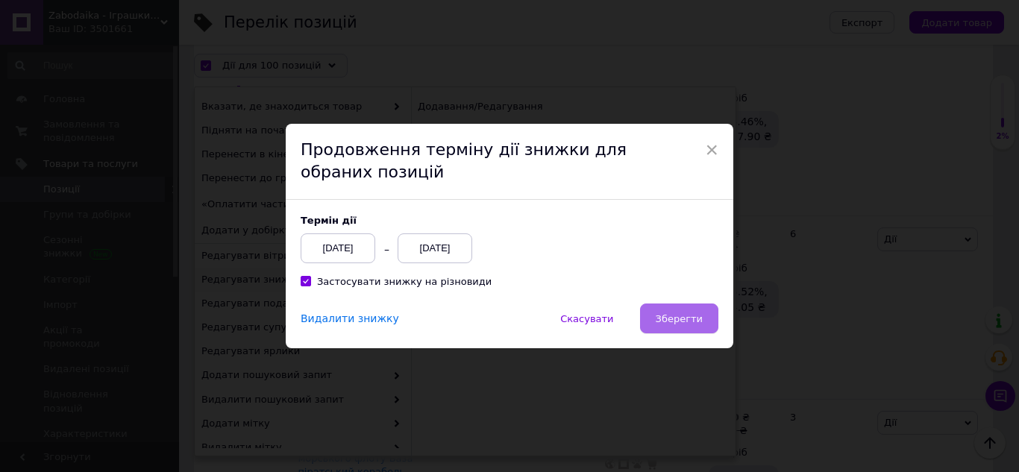
click at [668, 321] on span "Зберегти" at bounding box center [679, 318] width 47 height 11
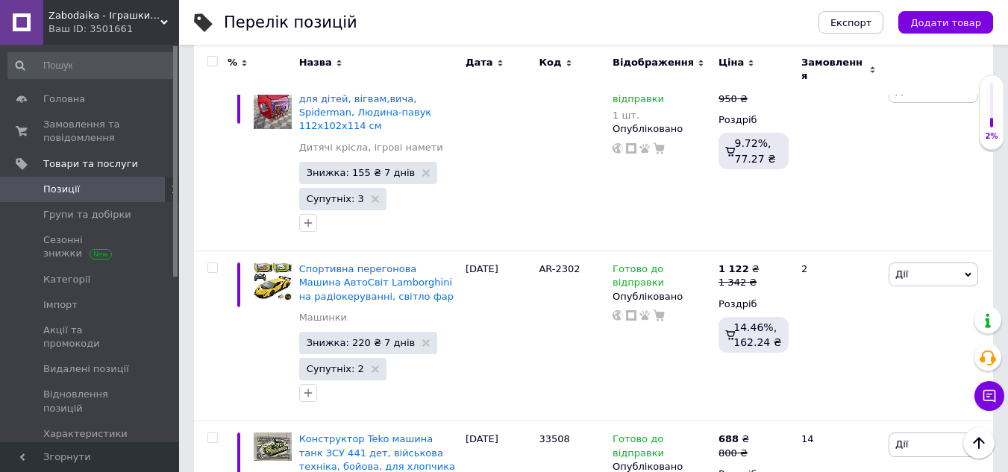
scroll to position [16856, 0]
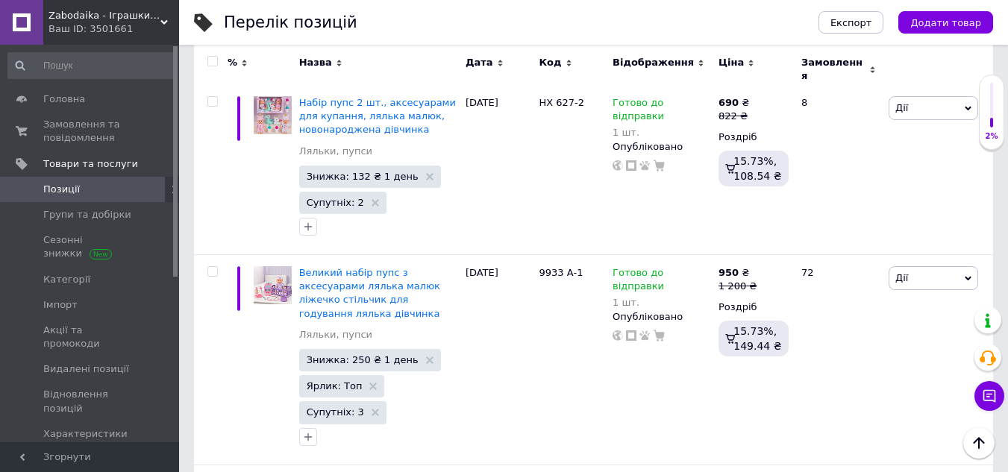
click at [215, 60] on input "checkbox" at bounding box center [212, 62] width 10 height 10
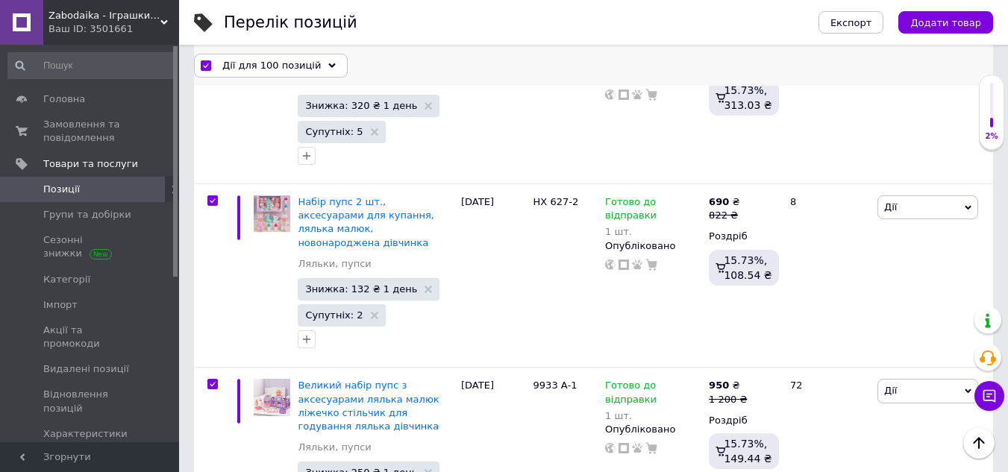
scroll to position [16938, 0]
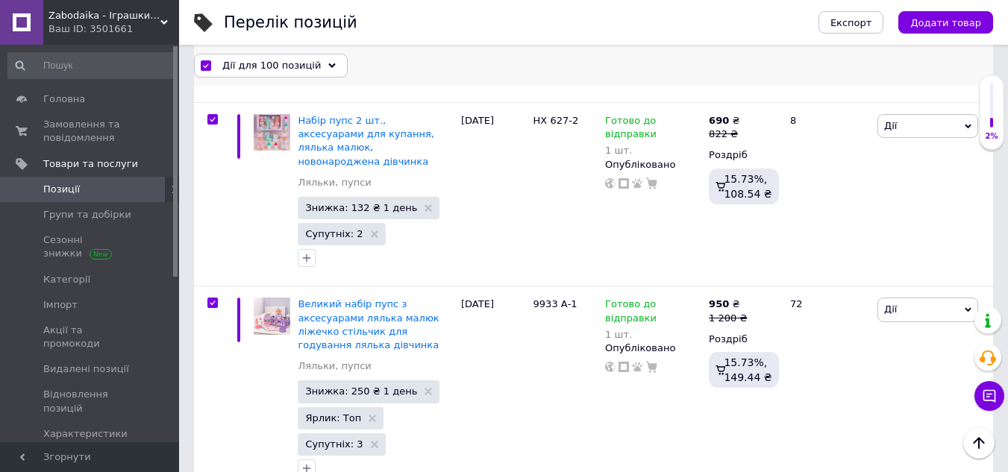
click at [312, 60] on div "Дії для 100 позицій" at bounding box center [271, 65] width 154 height 24
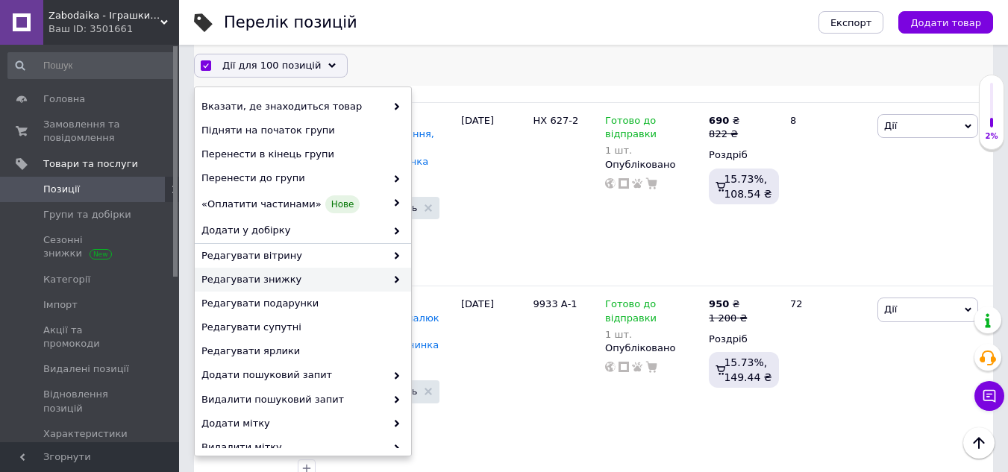
click at [389, 276] on span at bounding box center [393, 279] width 15 height 13
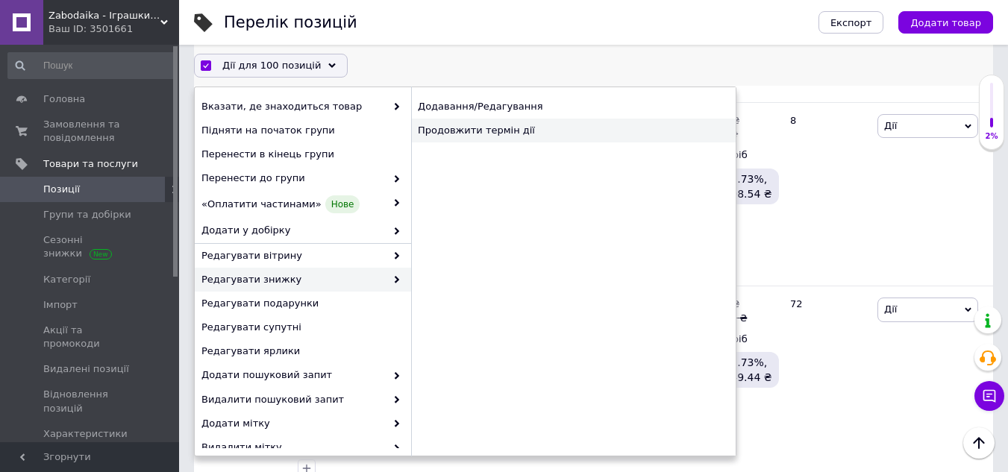
click at [466, 131] on div "Продовжити термін дії" at bounding box center [573, 131] width 325 height 24
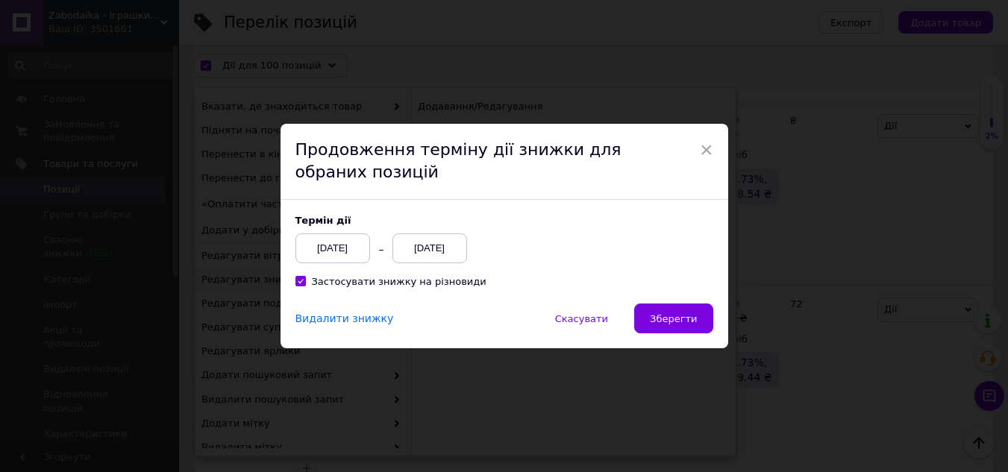
scroll to position [16877, 0]
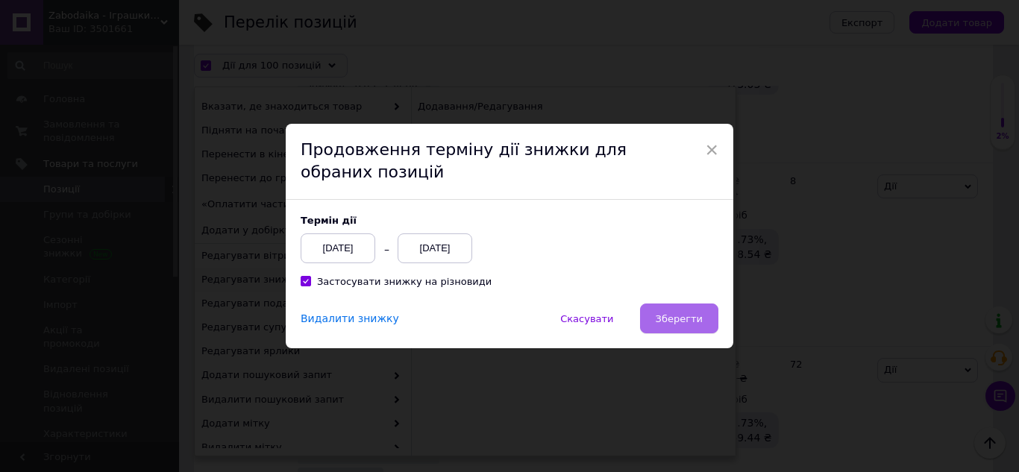
click at [698, 312] on button "Зберегти" at bounding box center [679, 319] width 78 height 30
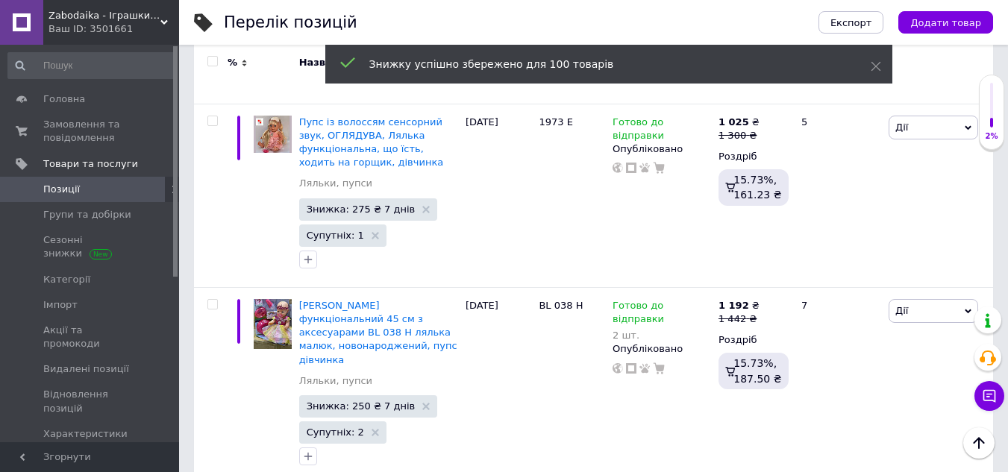
scroll to position [17135, 0]
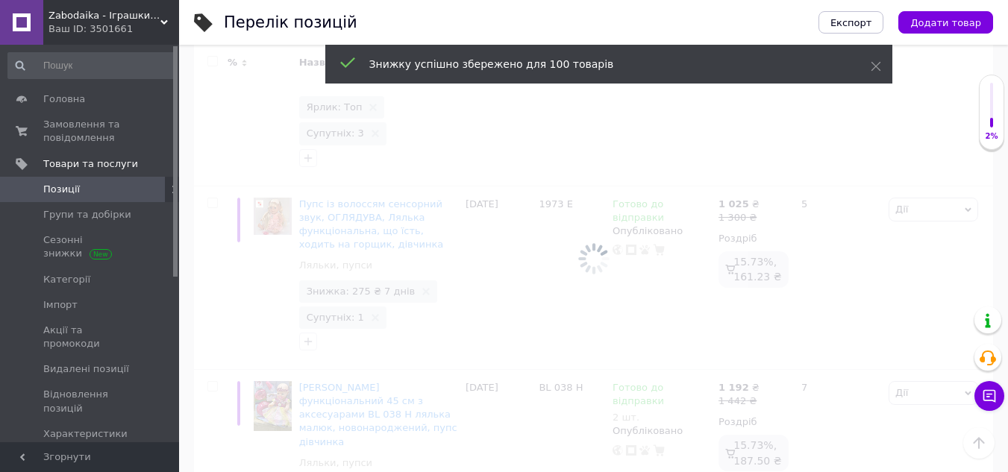
scroll to position [17136, 0]
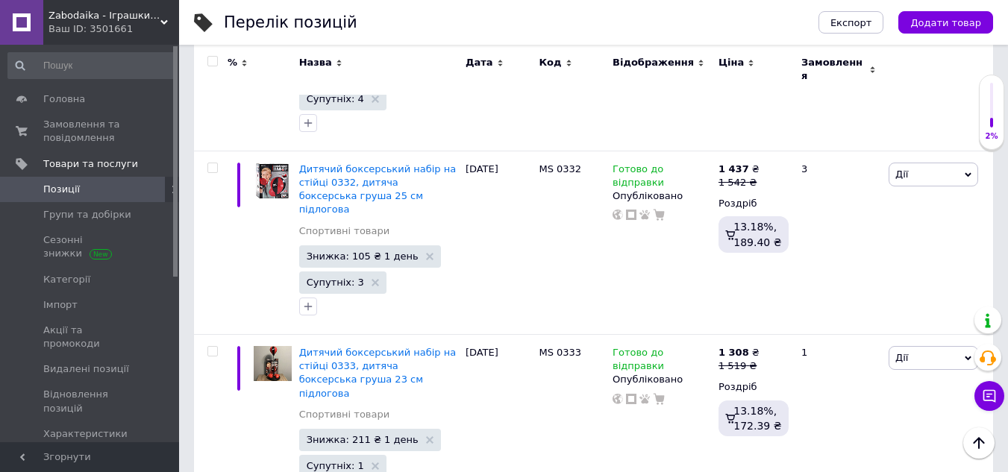
click at [210, 63] on input "checkbox" at bounding box center [212, 62] width 10 height 10
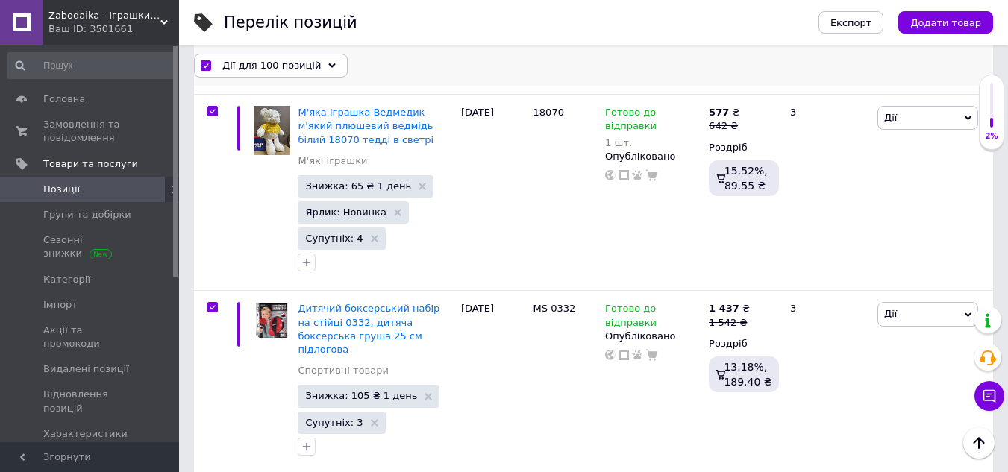
scroll to position [17231, 0]
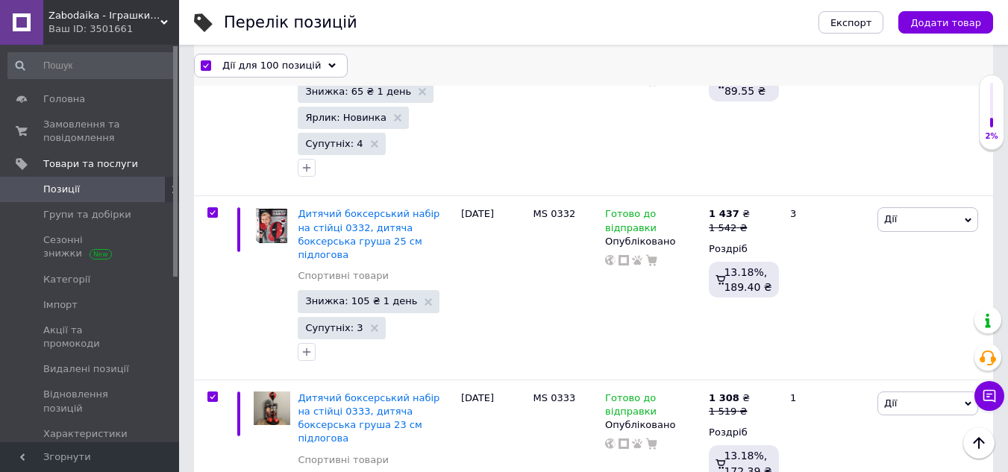
click at [320, 60] on div "Дії для 100 позицій" at bounding box center [271, 65] width 154 height 24
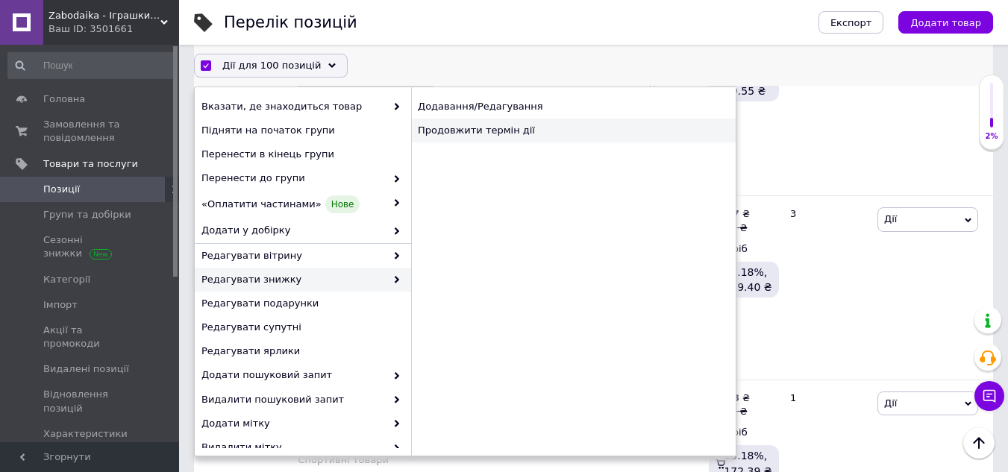
click at [459, 131] on div "Продовжити термін дії" at bounding box center [573, 131] width 325 height 24
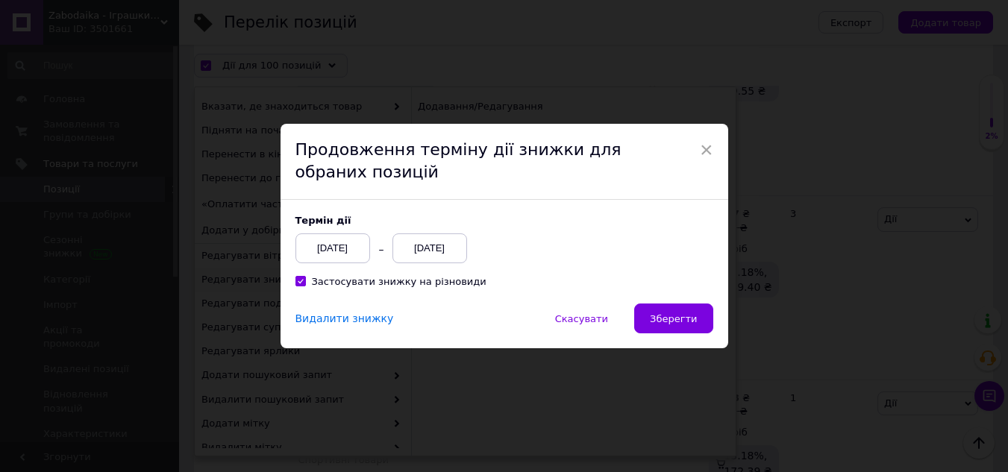
scroll to position [17170, 0]
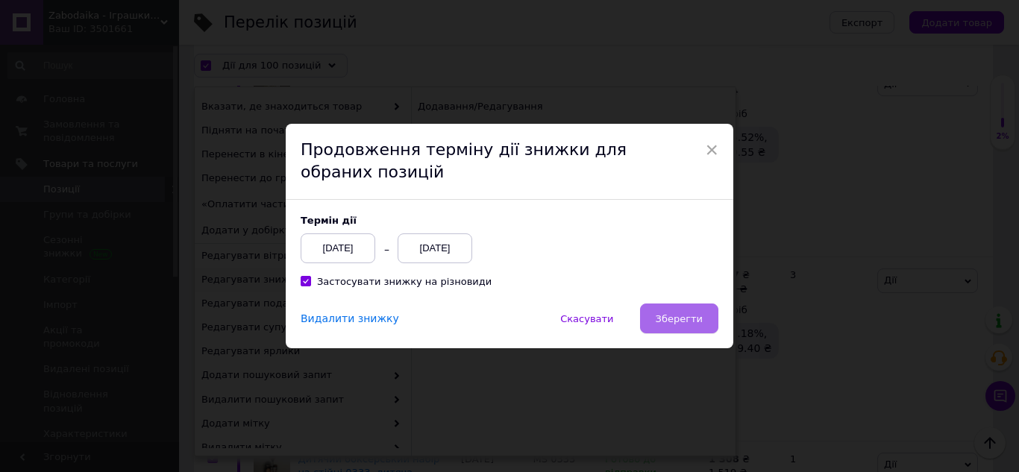
click at [670, 320] on span "Зберегти" at bounding box center [679, 318] width 47 height 11
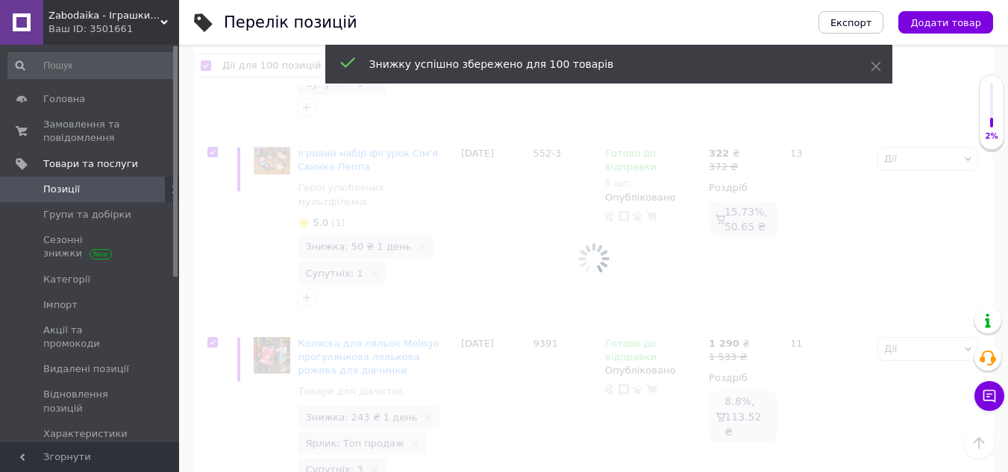
scroll to position [17663, 0]
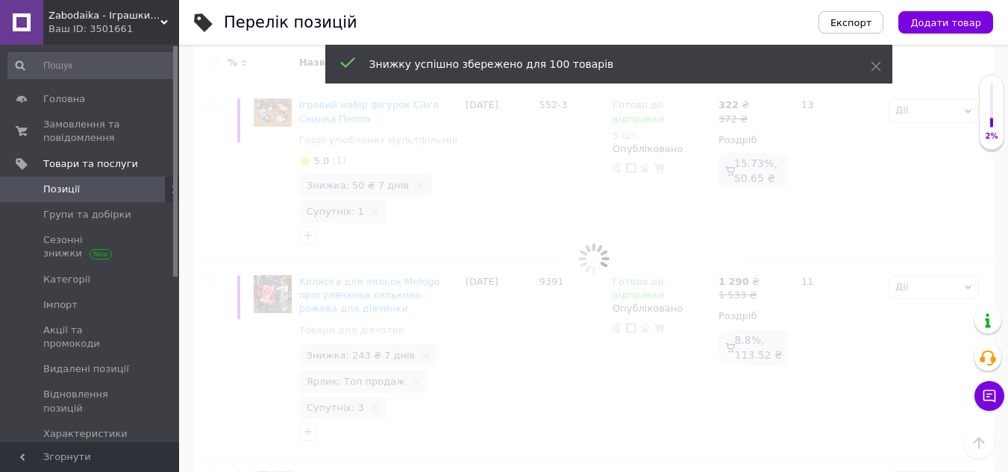
scroll to position [17568, 0]
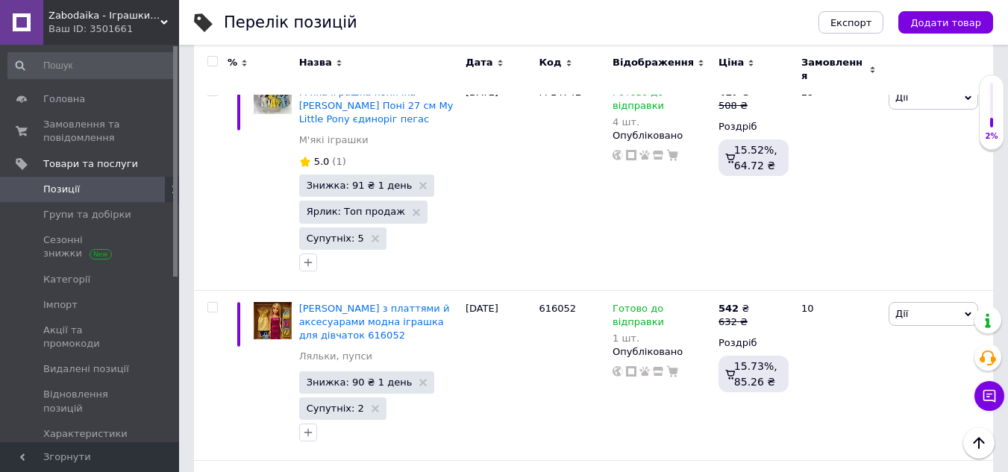
click at [213, 61] on input "checkbox" at bounding box center [212, 62] width 10 height 10
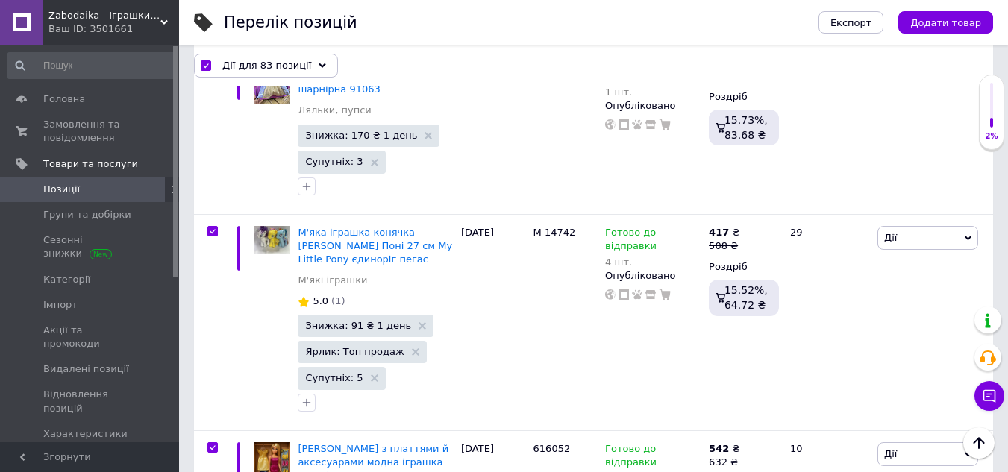
scroll to position [14557, 0]
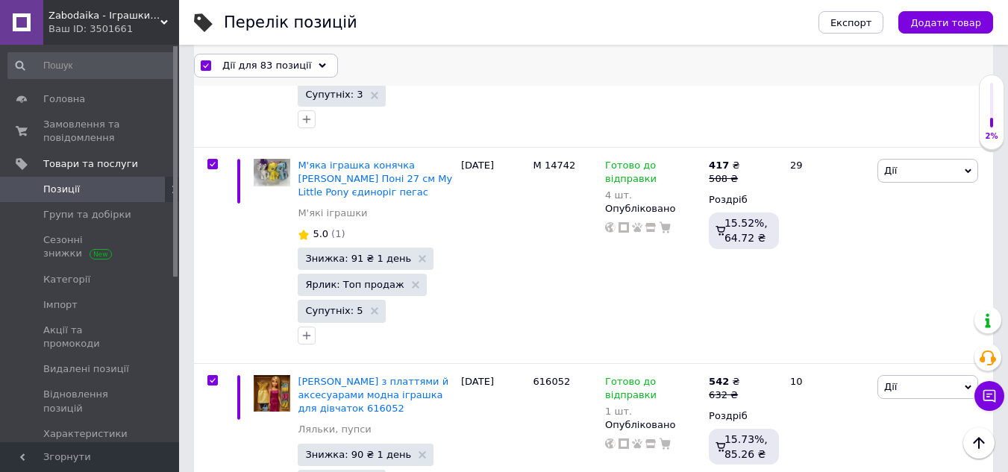
click at [299, 61] on span "Дії для 83 позиції" at bounding box center [266, 64] width 89 height 13
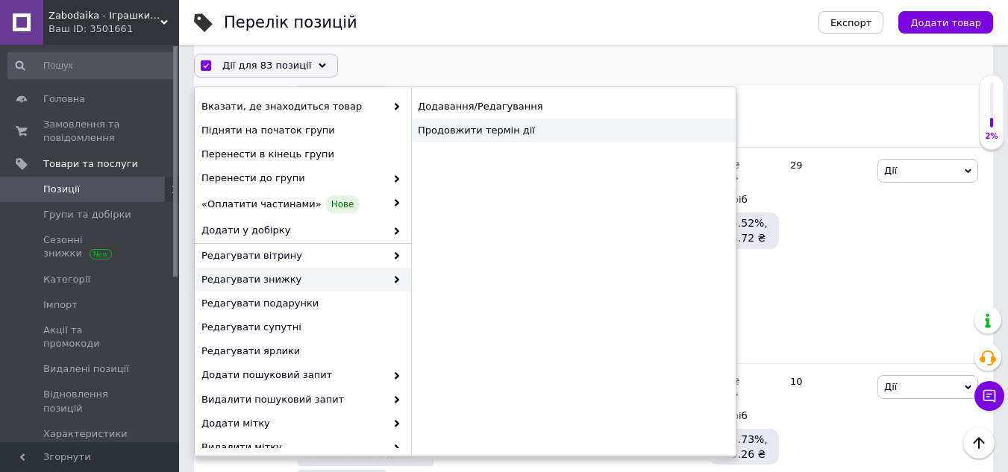
click at [475, 128] on div "Продовжити термін дії" at bounding box center [573, 131] width 325 height 24
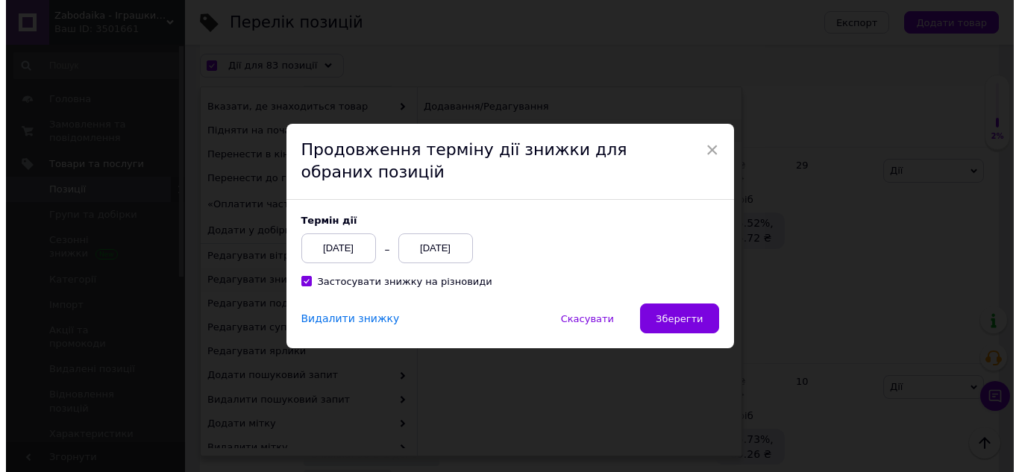
scroll to position [14496, 0]
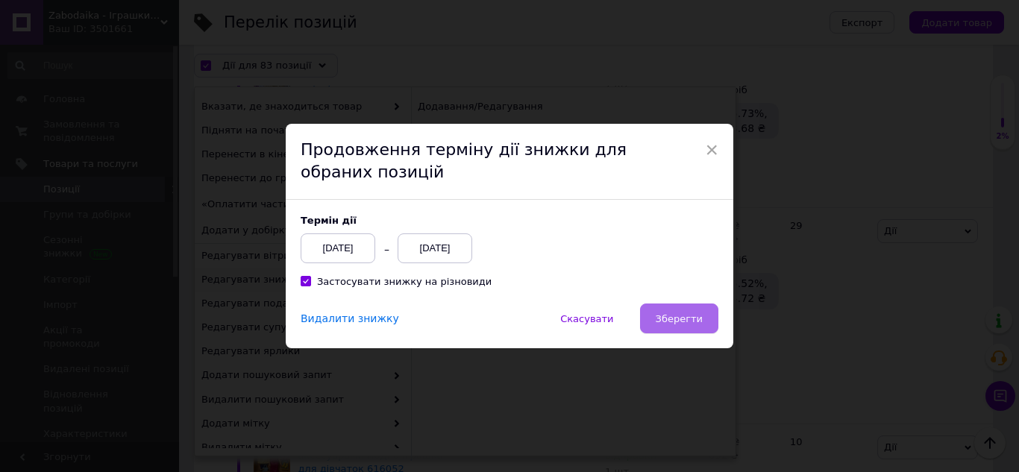
click at [671, 310] on button "Зберегти" at bounding box center [679, 319] width 78 height 30
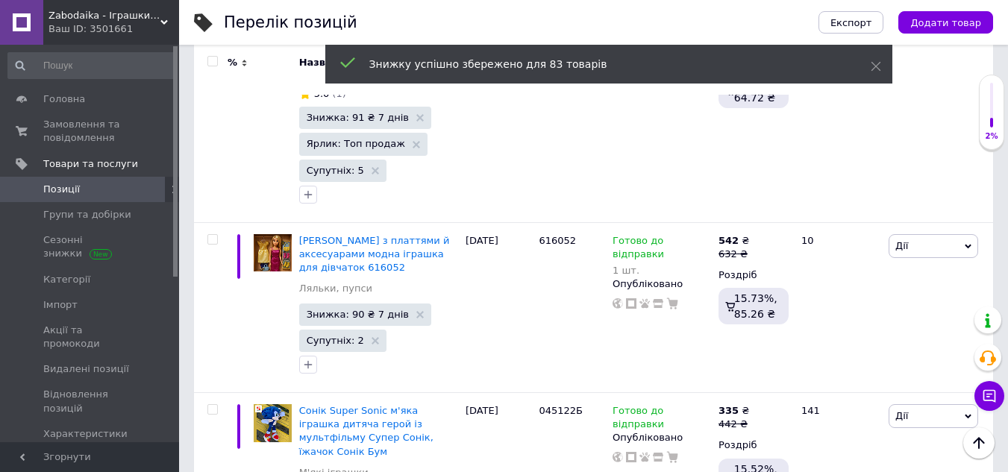
scroll to position [14490, 0]
